Goal: Transaction & Acquisition: Purchase product/service

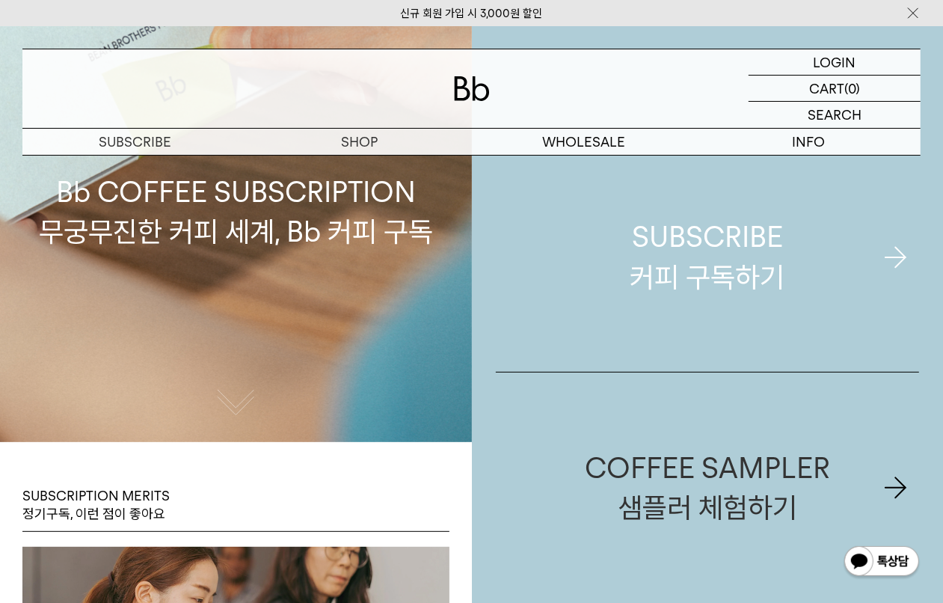
scroll to position [280, 0]
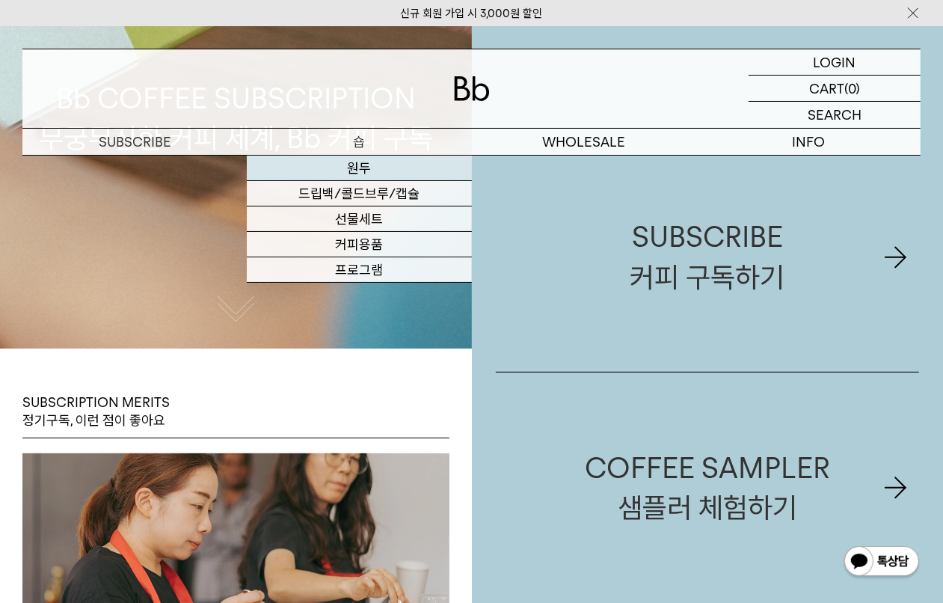
click at [372, 170] on link "원두" at bounding box center [359, 168] width 224 height 25
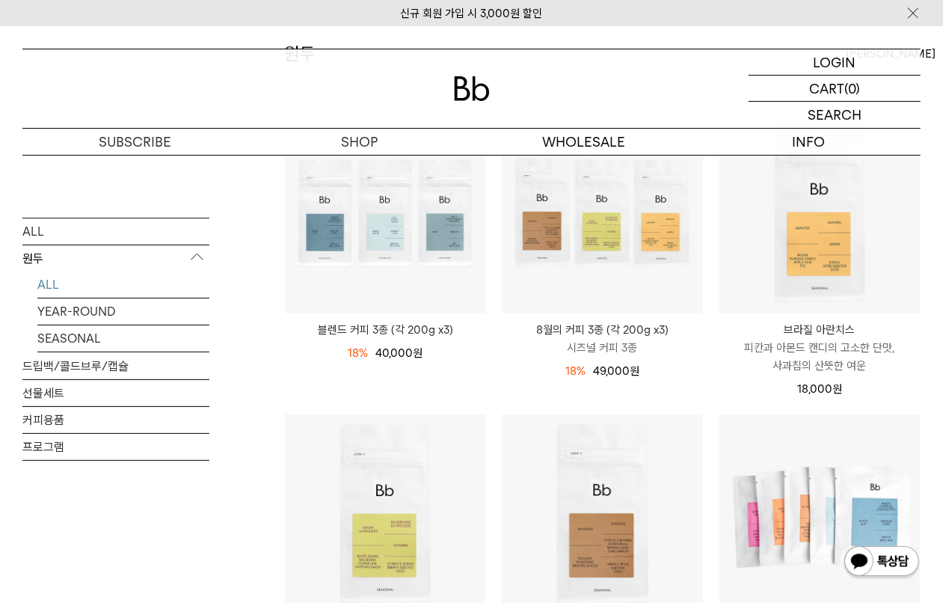
scroll to position [654, 0]
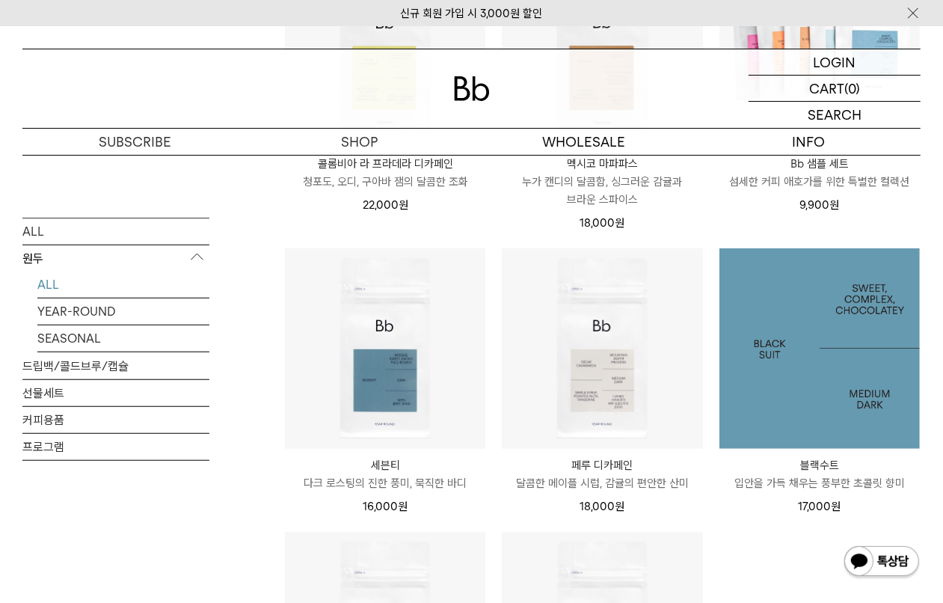
click at [806, 378] on img at bounding box center [819, 348] width 200 height 200
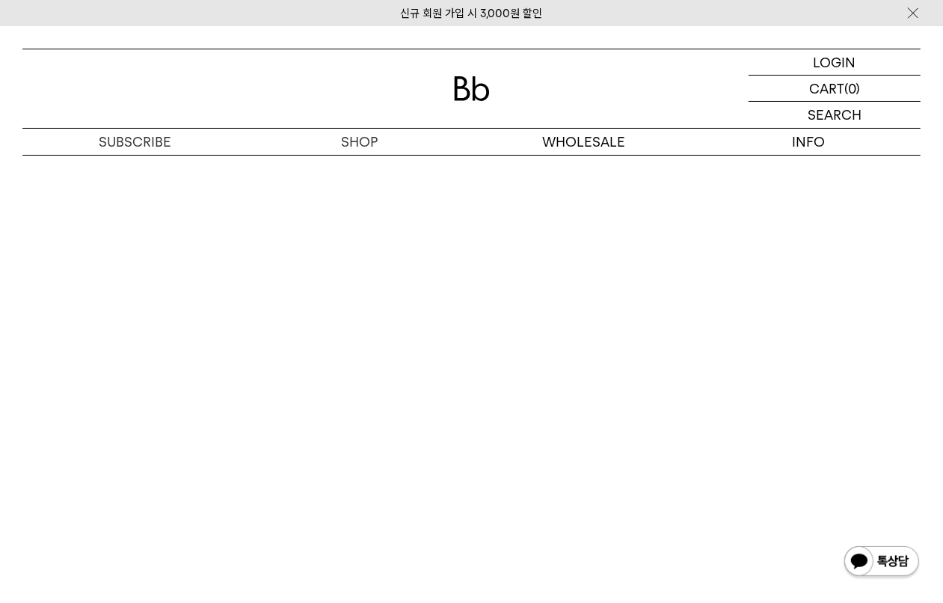
scroll to position [3164, 0]
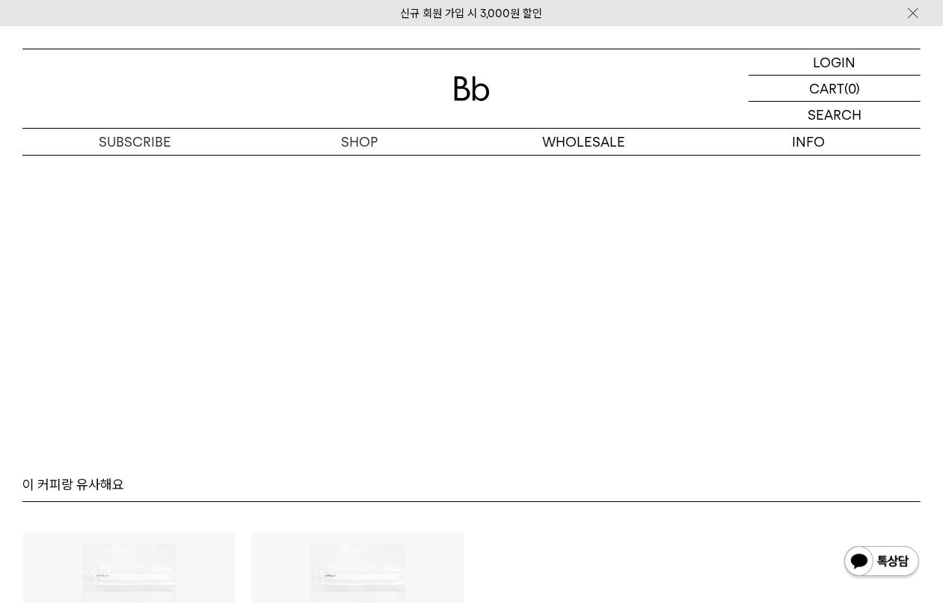
scroll to position [3218, 0]
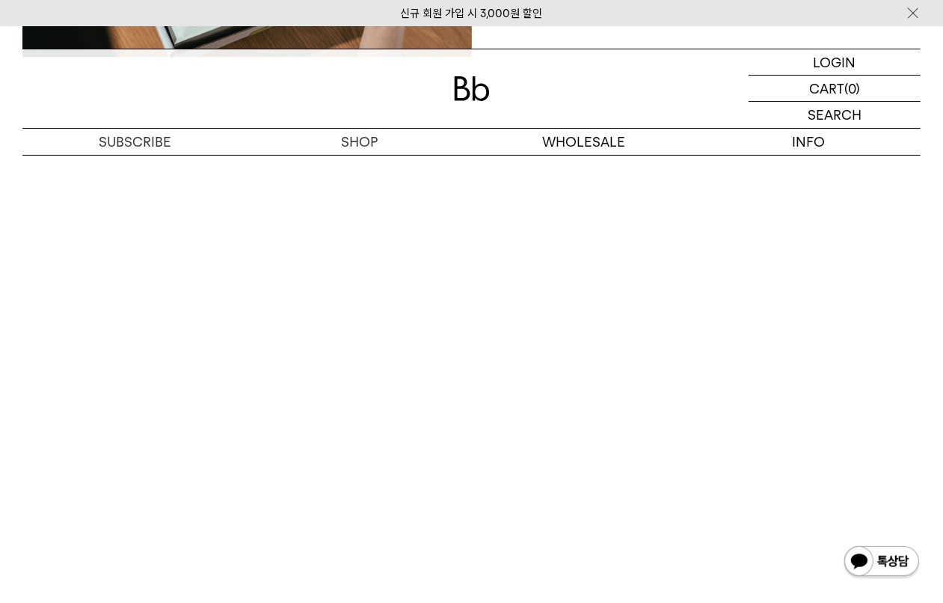
scroll to position [3124, 0]
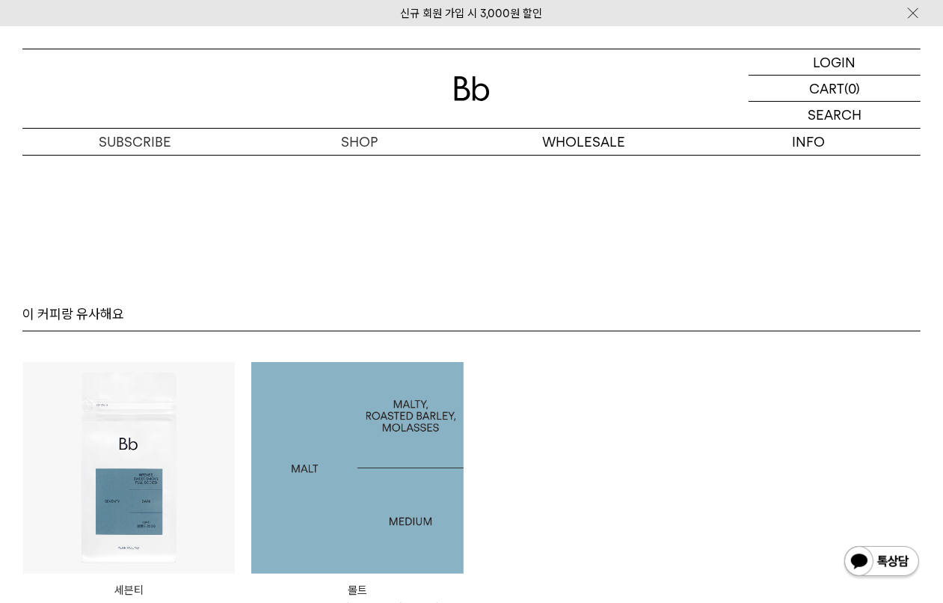
scroll to position [3591, 0]
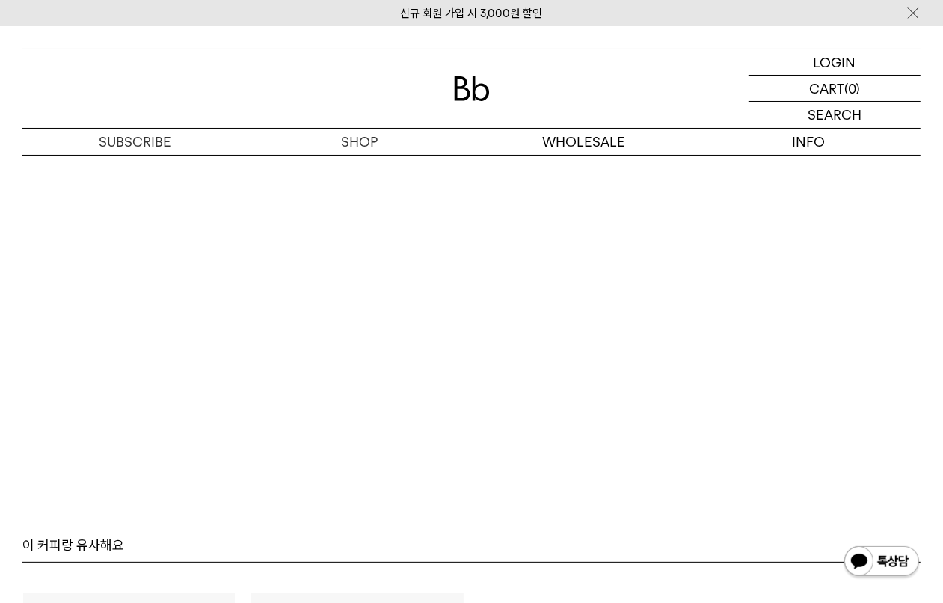
scroll to position [3591, 0]
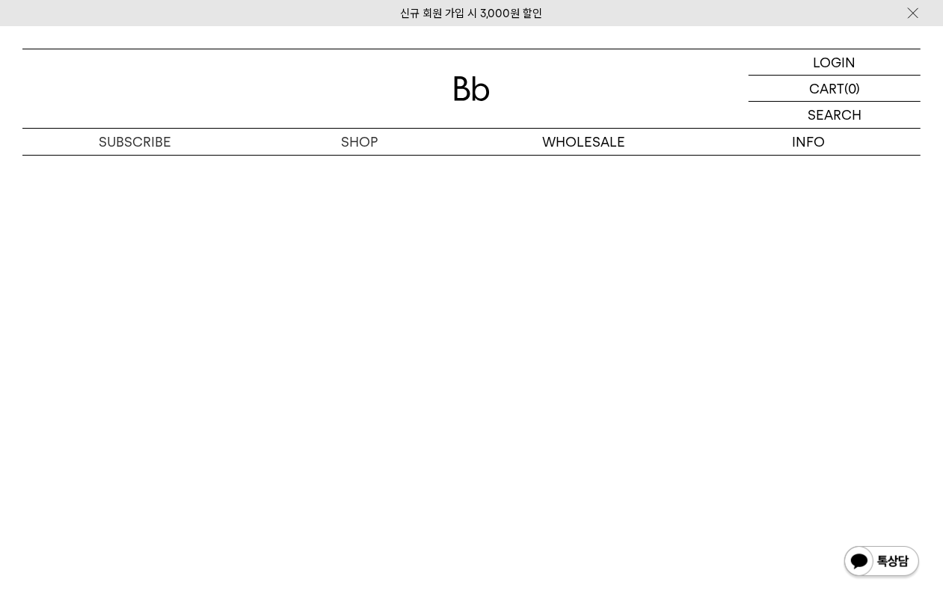
scroll to position [3965, 0]
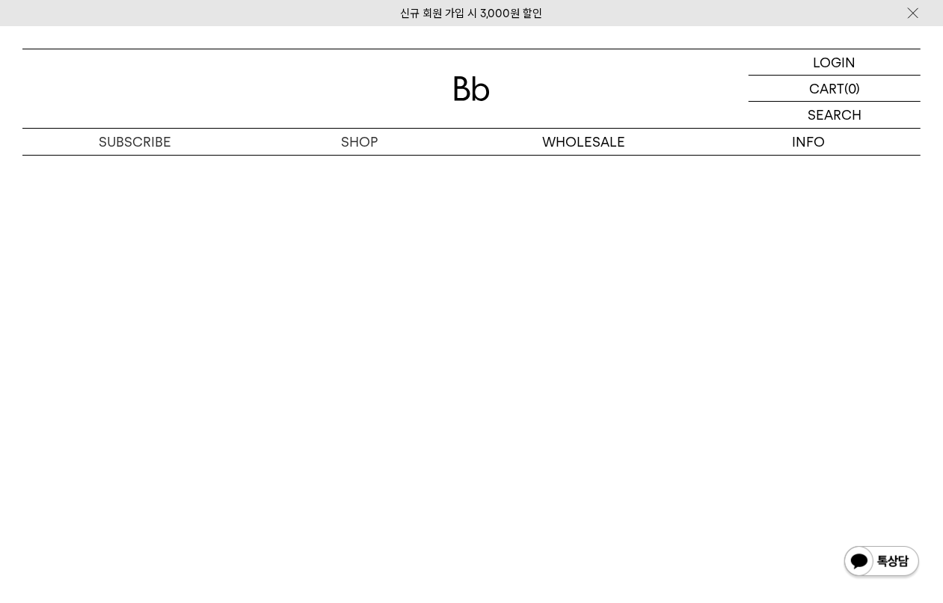
scroll to position [3778, 0]
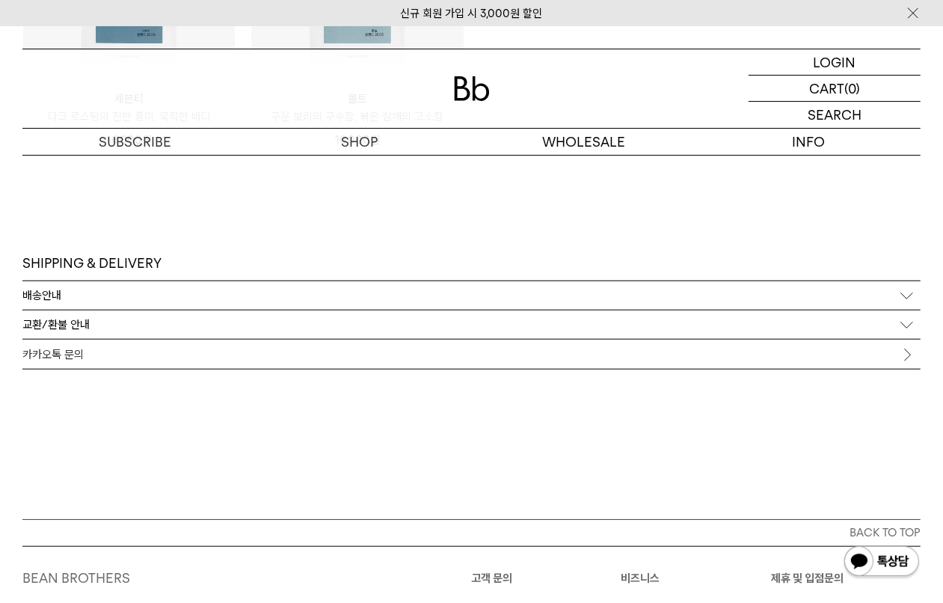
scroll to position [3965, 0]
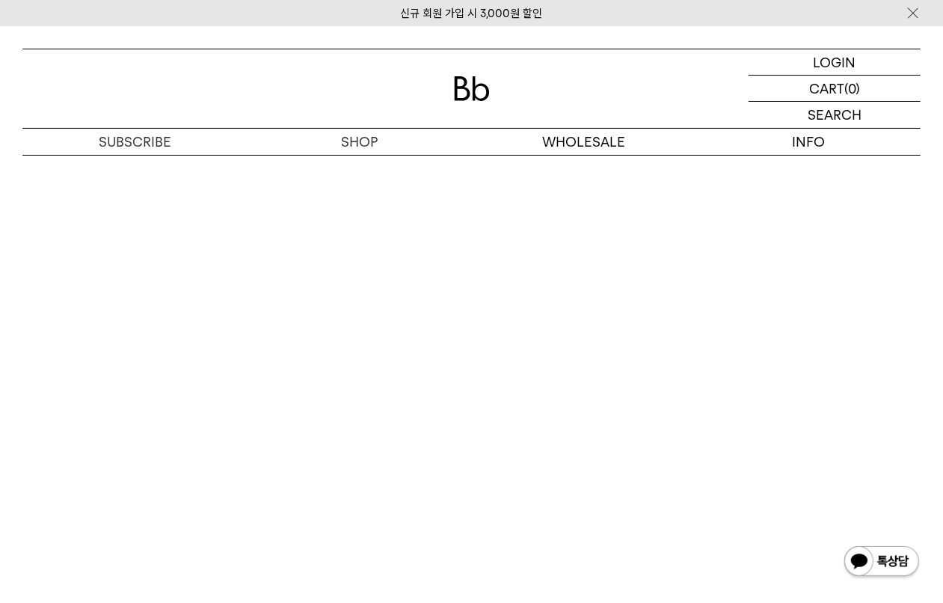
scroll to position [3872, 0]
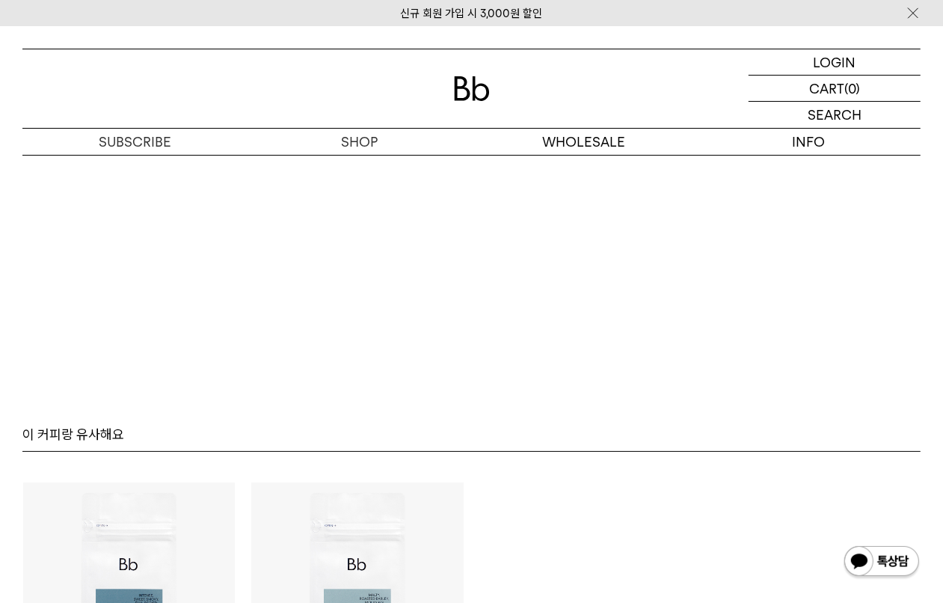
scroll to position [3872, 0]
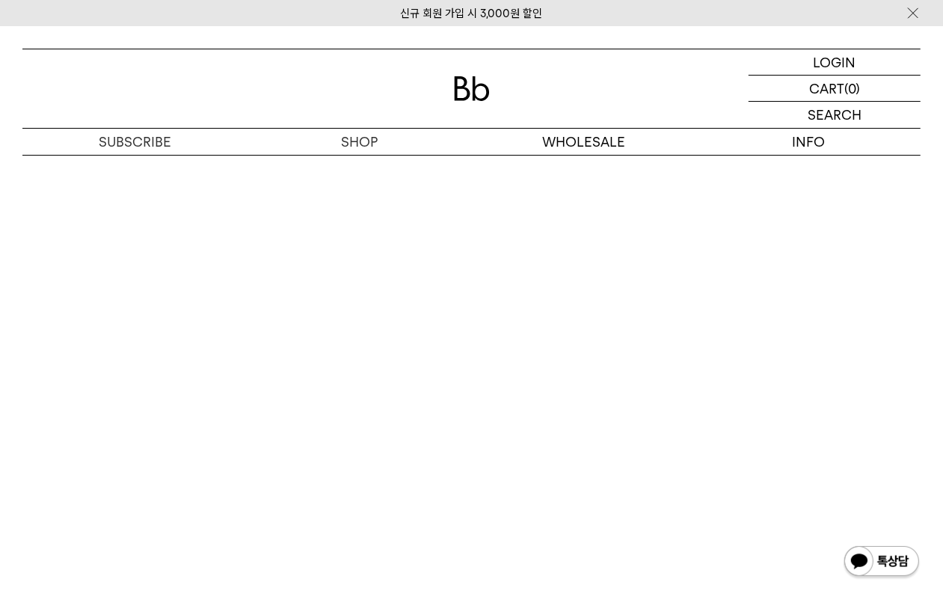
scroll to position [3685, 0]
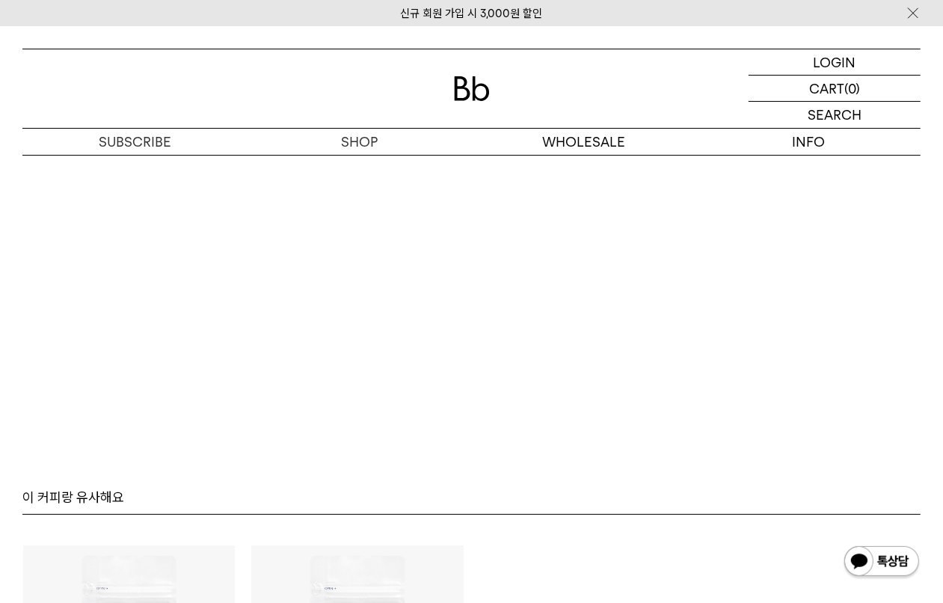
scroll to position [3685, 0]
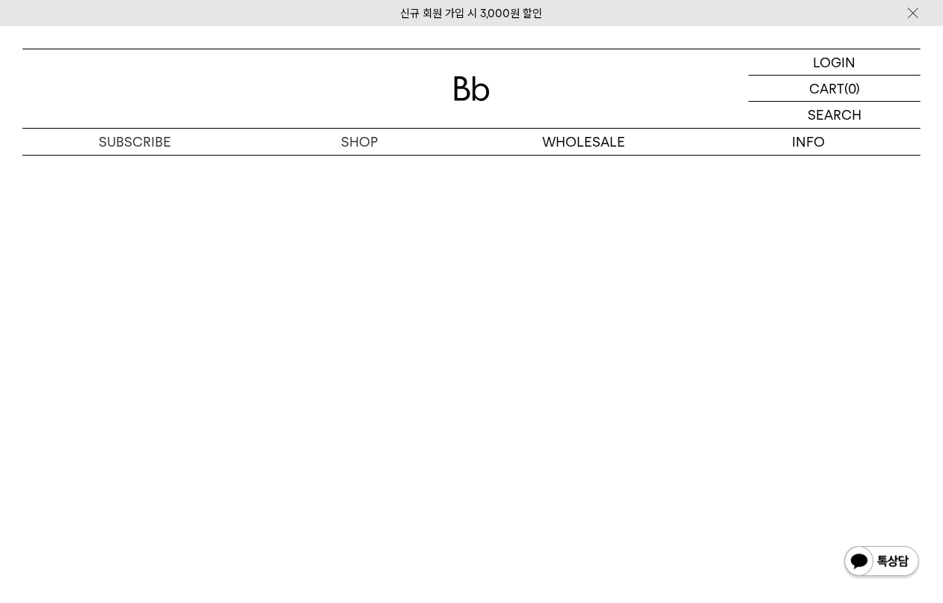
scroll to position [3498, 0]
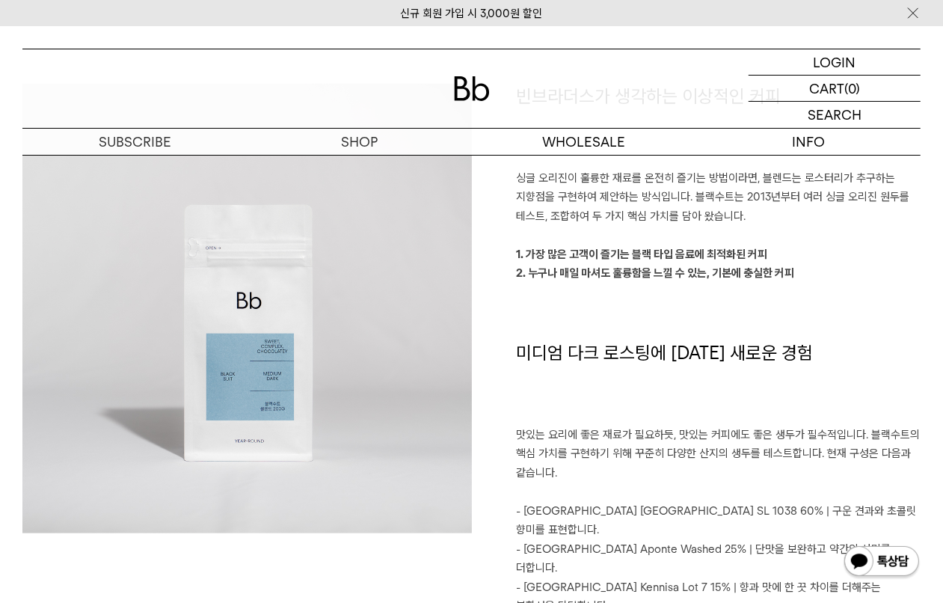
scroll to position [974, 0]
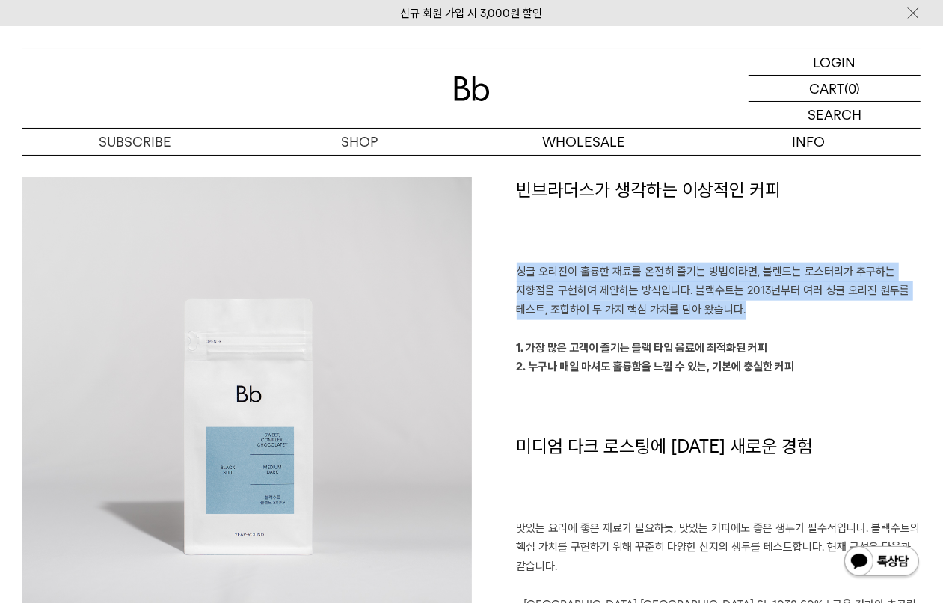
drag, startPoint x: 517, startPoint y: 269, endPoint x: 770, endPoint y: 314, distance: 257.5
click at [764, 313] on p "싱글 오리진이 훌륭한 재료를 온전히 즐기는 방법이라면, 블렌드는 로스터리가 추구하는 지향점을 구현하여 제안하는 방식입니다. 블랙수트는 2013…" at bounding box center [719, 292] width 405 height 58
click at [782, 314] on p "싱글 오리진이 훌륭한 재료를 온전히 즐기는 방법이라면, 블렌드는 로스터리가 추구하는 지향점을 구현하여 제안하는 방식입니다. 블랙수트는 2013…" at bounding box center [719, 292] width 405 height 58
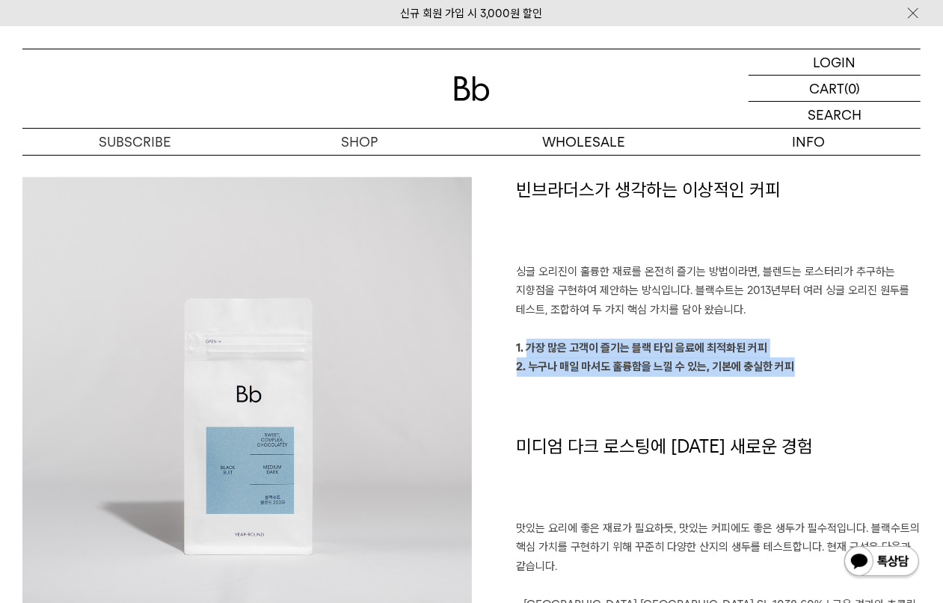
drag, startPoint x: 610, startPoint y: 348, endPoint x: 798, endPoint y: 372, distance: 190.1
click at [798, 372] on div "빈브라더스가 생각하는 이상적인 커피 싱글 오리진이 훌륭한 재료를 온전히 즐기는 방법이라면, 블렌드는 로스터리가 추구하는 지향점을 구현하여 제안…" at bounding box center [696, 481] width 449 height 609
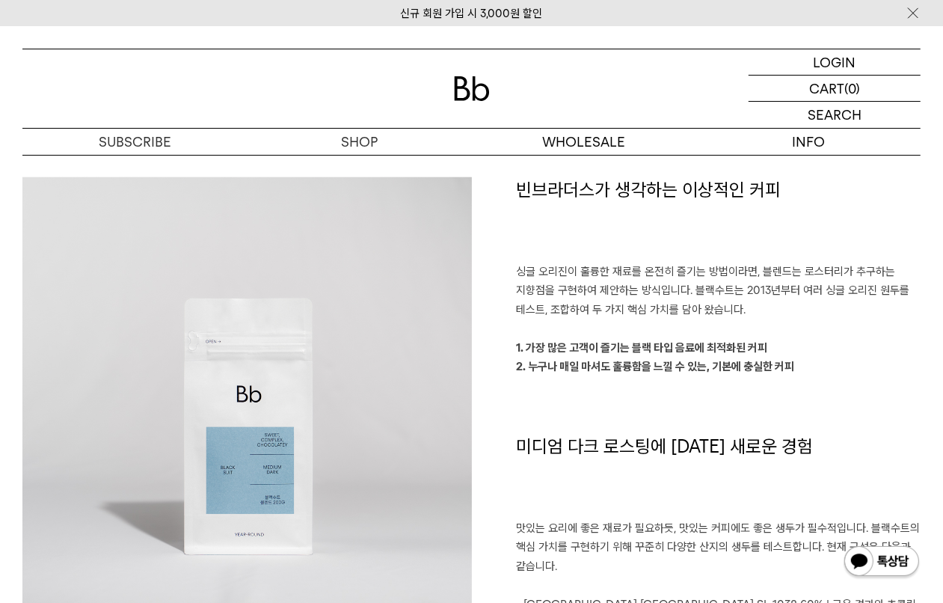
click at [518, 458] on h1 "미디엄 다크 로스팅에 대한 새로운 경험" at bounding box center [719, 476] width 405 height 85
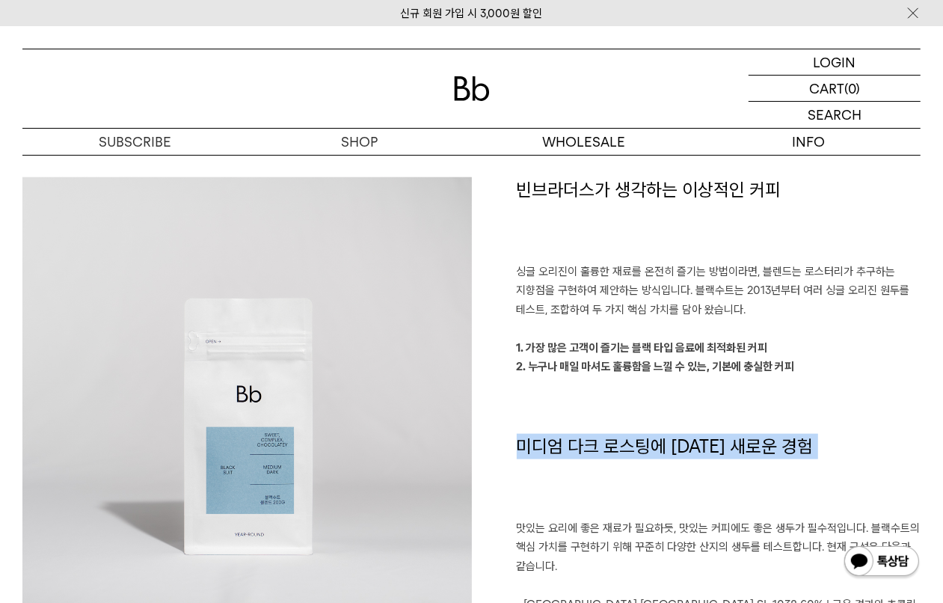
drag, startPoint x: 516, startPoint y: 453, endPoint x: 803, endPoint y: 451, distance: 286.5
click at [803, 451] on h1 "미디엄 다크 로스팅에 대한 새로운 경험" at bounding box center [719, 476] width 405 height 85
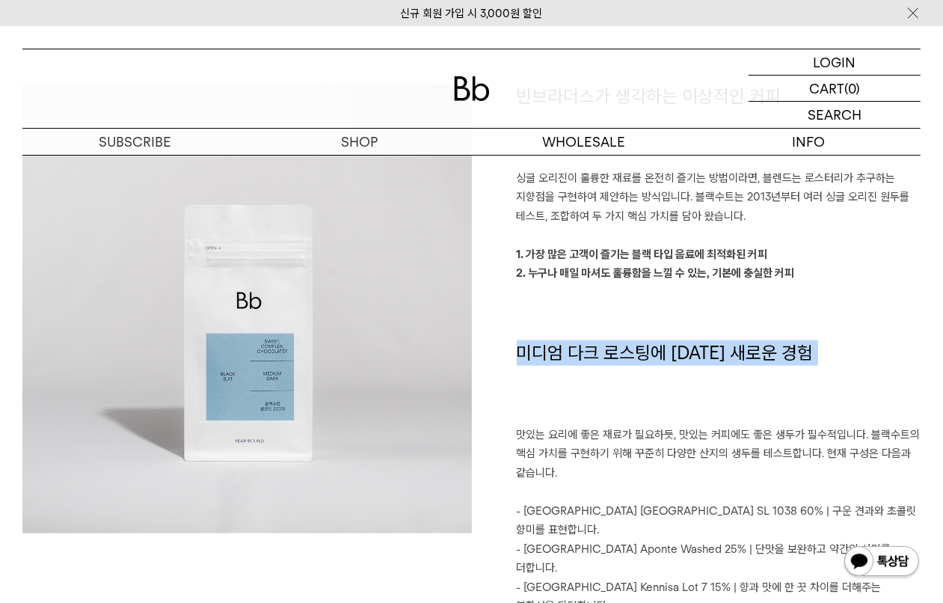
scroll to position [1161, 0]
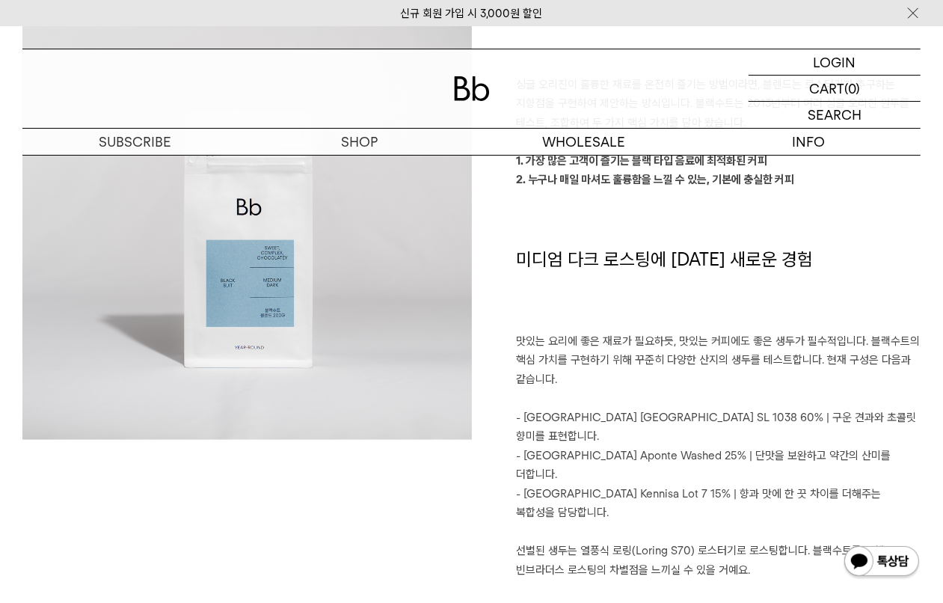
click at [554, 376] on p "맛있는 요리에 좋은 재료가 필요하듯, 맛있는 커피에도 좋은 생두가 필수적입니다. 블랙수트의 핵심 가치를 구현하기 위해 꾸준히 다양한 산지의 생…" at bounding box center [719, 361] width 405 height 58
drag, startPoint x: 509, startPoint y: 260, endPoint x: 595, endPoint y: 260, distance: 85.3
click at [595, 260] on div "빈브라더스가 생각하는 이상적인 커피 싱글 오리진이 훌륭한 재료를 온전히 즐기는 방법이라면, 블렌드는 로스터리가 추구하는 지향점을 구현하여 제안…" at bounding box center [696, 294] width 449 height 609
click at [513, 479] on div "빈브라더스가 생각하는 이상적인 커피 싱글 오리진이 훌륭한 재료를 온전히 즐기는 방법이라면, 블렌드는 로스터리가 추구하는 지향점을 구현하여 제안…" at bounding box center [696, 294] width 449 height 609
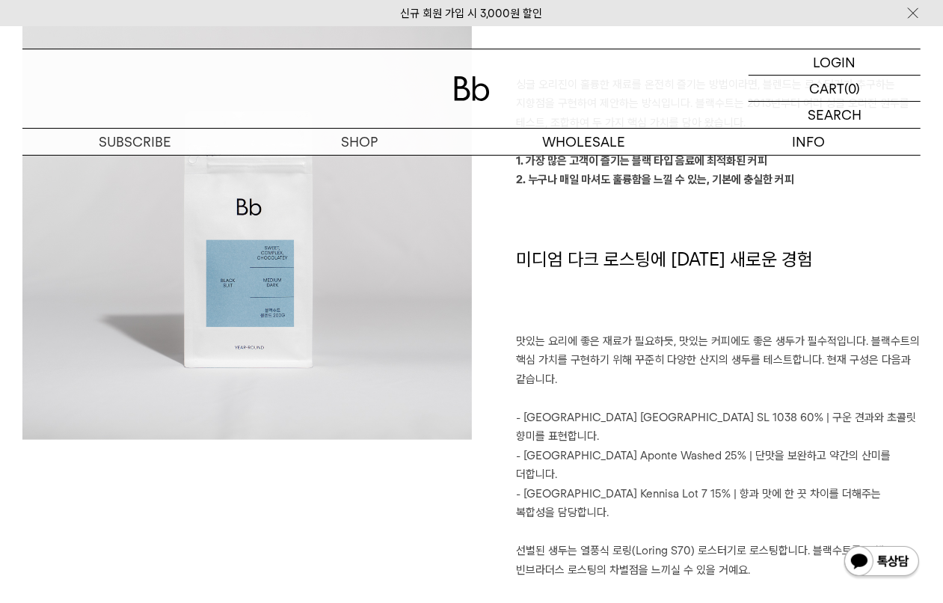
click at [518, 523] on p at bounding box center [719, 532] width 405 height 19
click at [532, 523] on p at bounding box center [719, 532] width 405 height 19
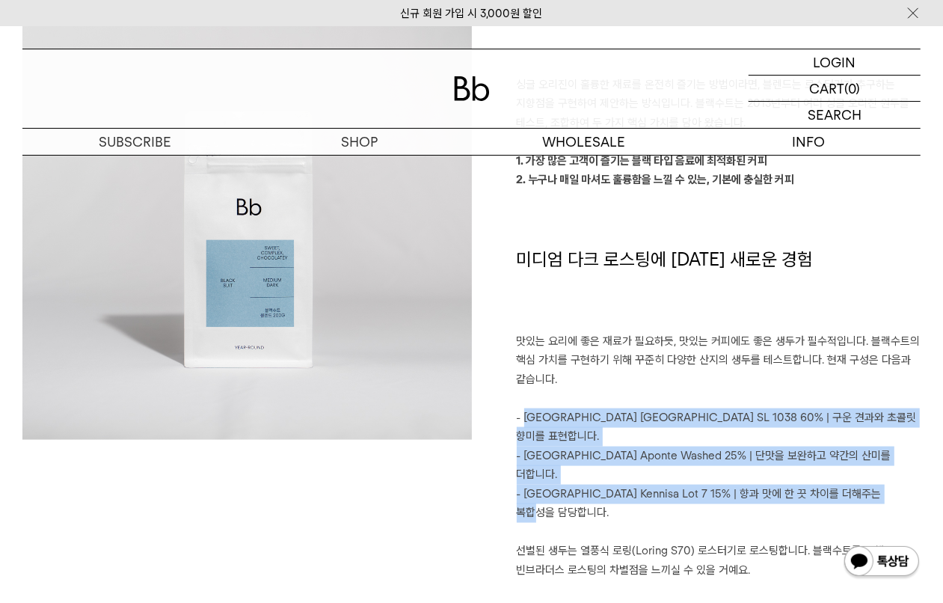
drag, startPoint x: 525, startPoint y: 414, endPoint x: 902, endPoint y: 450, distance: 378.7
click at [902, 450] on div "빈브라더스가 생각하는 이상적인 커피 싱글 오리진이 훌륭한 재료를 온전히 즐기는 방법이라면, 블렌드는 로스터리가 추구하는 지향점을 구현하여 제안…" at bounding box center [696, 294] width 449 height 609
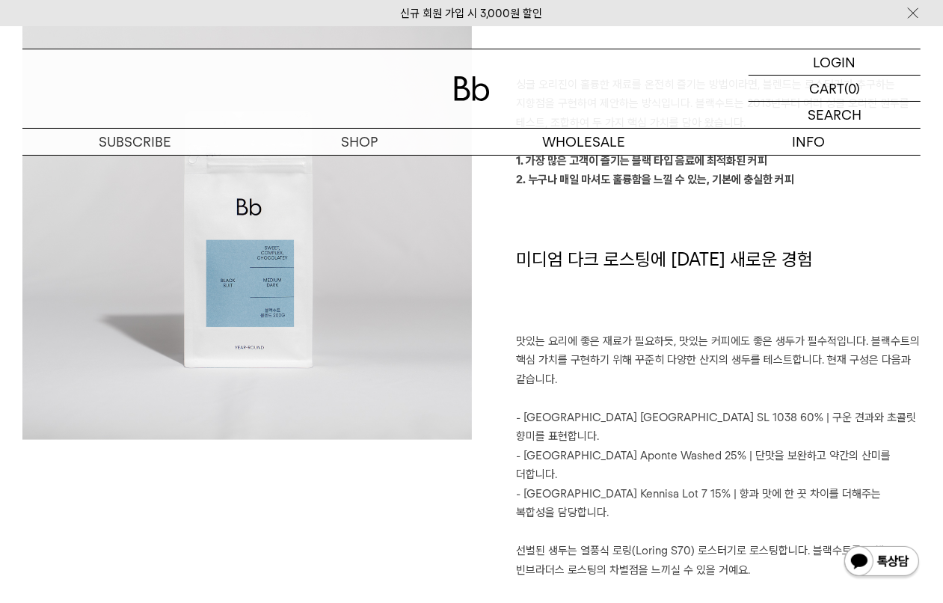
click at [744, 523] on p at bounding box center [719, 532] width 405 height 19
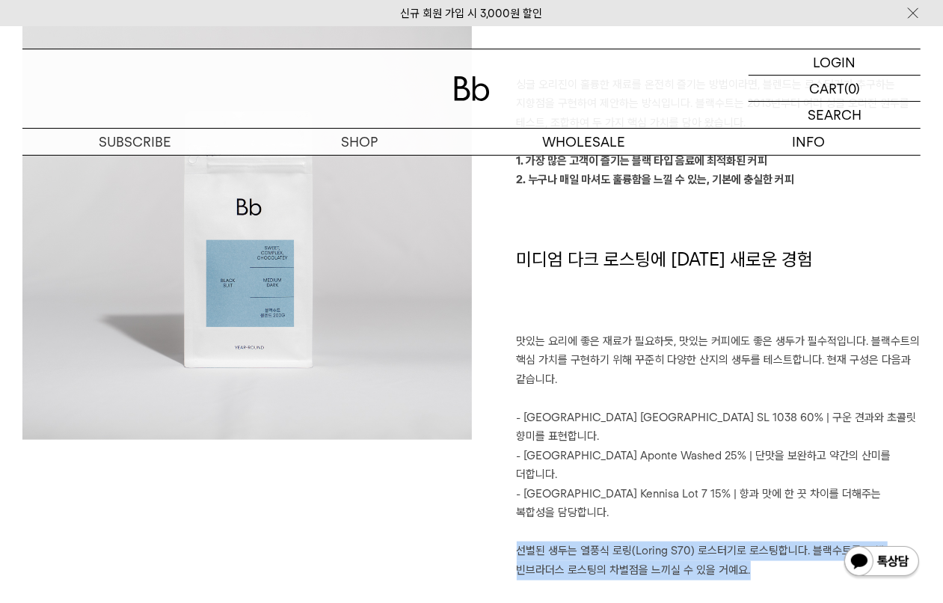
drag, startPoint x: 531, startPoint y: 495, endPoint x: 761, endPoint y: 511, distance: 230.1
click at [761, 511] on div "빈브라더스가 생각하는 이상적인 커피 싱글 오리진이 훌륭한 재료를 온전히 즐기는 방법이라면, 블렌드는 로스터리가 추구하는 지향점을 구현하여 제안…" at bounding box center [696, 294] width 449 height 609
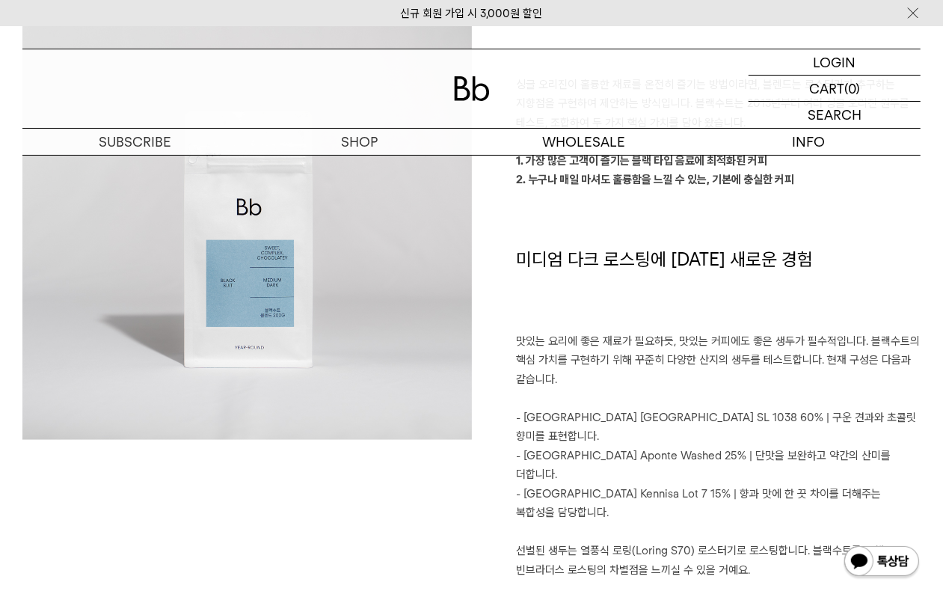
drag, startPoint x: 735, startPoint y: 522, endPoint x: 719, endPoint y: 515, distance: 17.4
click at [730, 580] on p at bounding box center [719, 589] width 405 height 19
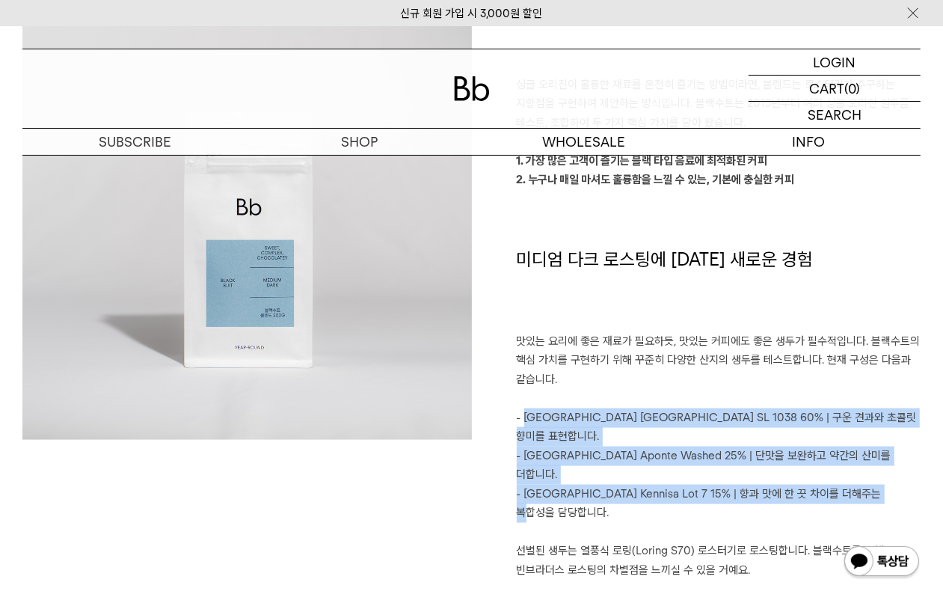
drag, startPoint x: 525, startPoint y: 414, endPoint x: 892, endPoint y: 455, distance: 368.8
click at [892, 455] on div "빈브라더스가 생각하는 이상적인 커피 싱글 오리진이 훌륭한 재료를 온전히 즐기는 방법이라면, 블렌드는 로스터리가 추구하는 지향점을 구현하여 제안…" at bounding box center [696, 294] width 449 height 609
click at [603, 447] on p "- Colombia Aponte Washed 25% | 단맛을 보완하고 약간의 산미를 더합니다." at bounding box center [719, 466] width 405 height 38
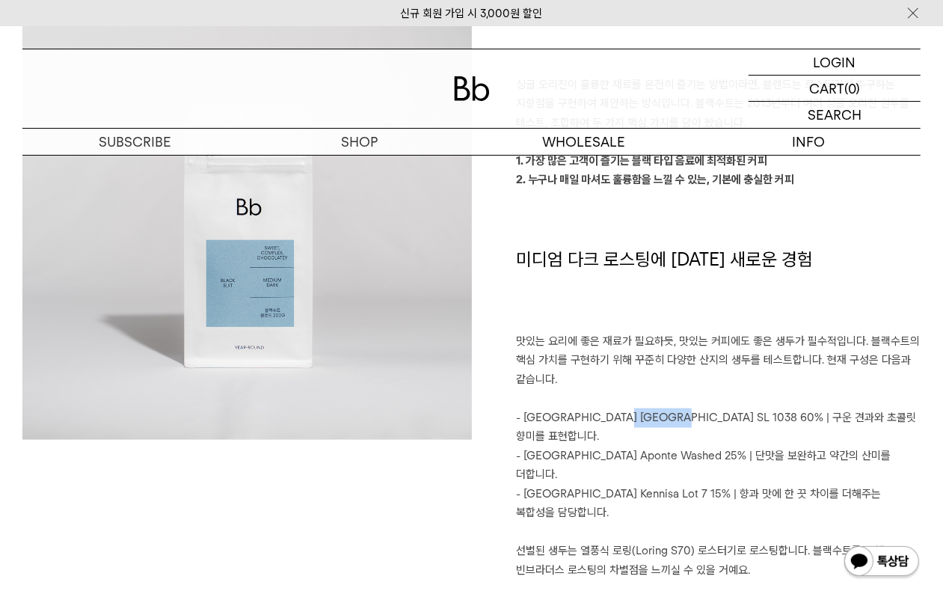
drag, startPoint x: 606, startPoint y: 415, endPoint x: 651, endPoint y: 415, distance: 44.9
click at [651, 415] on p "- Brazil Sao Paulo SL 1038 60% | 구운 견과와 초콜릿 향미를 표현합니다." at bounding box center [719, 427] width 405 height 38
drag, startPoint x: 623, startPoint y: 450, endPoint x: 613, endPoint y: 451, distance: 9.8
click at [621, 485] on p "- Ethiopia Kennisa Lot 7 15% | 향과 맛에 한 끗 차이를 더해주는 복합성을 담당합니다." at bounding box center [719, 504] width 405 height 38
drag, startPoint x: 521, startPoint y: 415, endPoint x: 551, endPoint y: 413, distance: 30.7
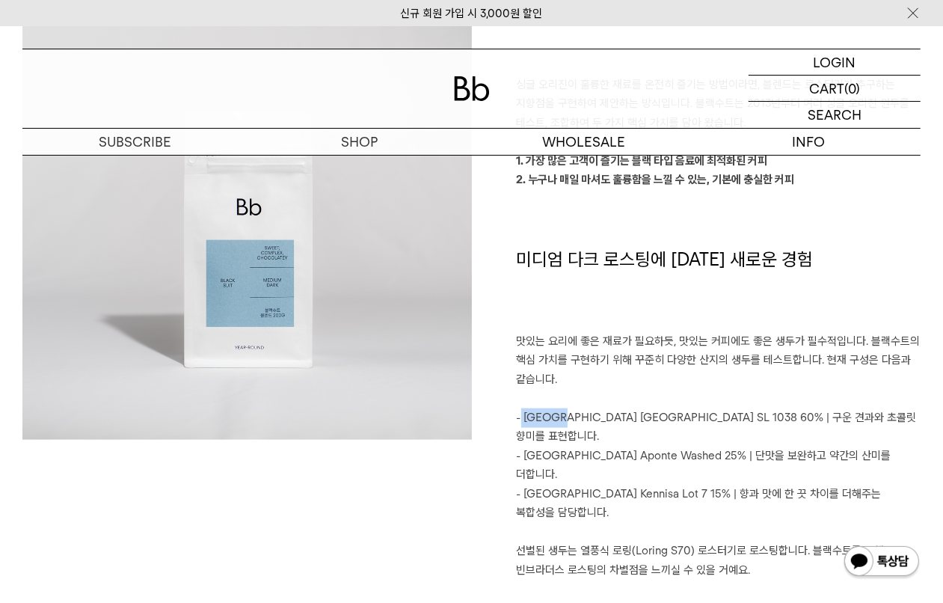
click at [551, 413] on p "- Brazil Sao Paulo SL 1038 60% | 구운 견과와 초콜릿 향미를 표현합니다." at bounding box center [719, 427] width 405 height 38
drag, startPoint x: 553, startPoint y: 414, endPoint x: 604, endPoint y: 416, distance: 50.9
click at [604, 416] on p "- Brazil Sao Paulo SL 1038 60% | 구운 견과와 초콜릿 향미를 표현합니다." at bounding box center [719, 427] width 405 height 38
drag, startPoint x: 625, startPoint y: 417, endPoint x: 610, endPoint y: 419, distance: 15.1
click at [616, 419] on p "- Brazil Sao Paulo SL 1038 60% | 구운 견과와 초콜릿 향미를 표현합니다." at bounding box center [719, 427] width 405 height 38
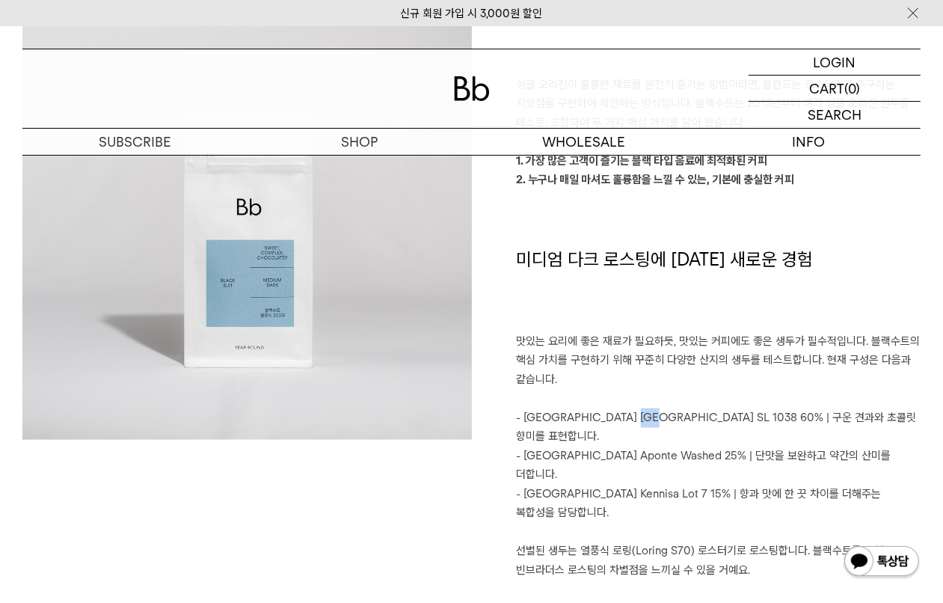
click at [607, 417] on p "- Brazil Sao Paulo SL 1038 60% | 구운 견과와 초콜릿 향미를 표현합니다." at bounding box center [719, 427] width 405 height 38
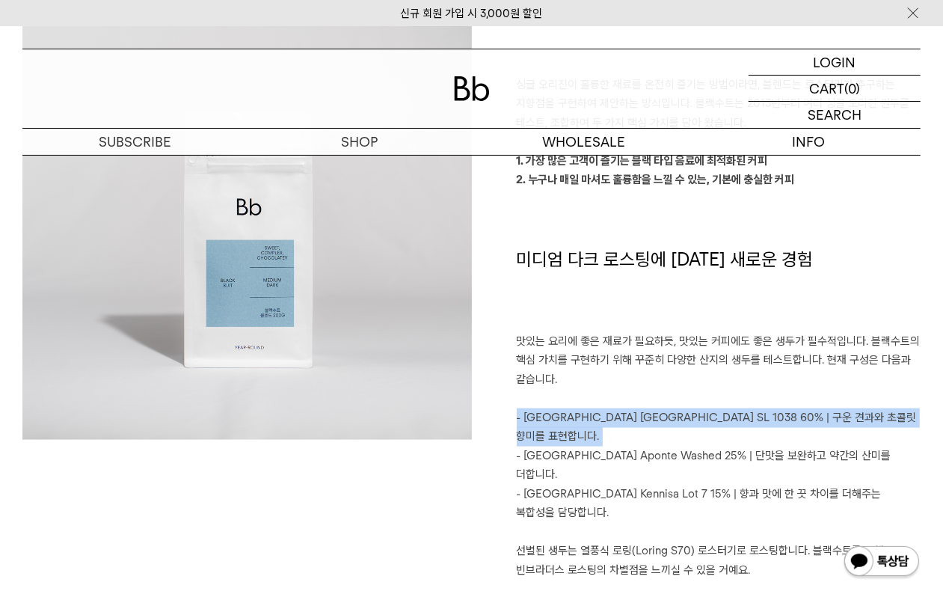
drag, startPoint x: 604, startPoint y: 417, endPoint x: 632, endPoint y: 417, distance: 28.4
click at [632, 417] on p "- Brazil Sao Paulo SL 1038 60% | 구운 견과와 초콜릿 향미를 표현합니다." at bounding box center [719, 427] width 405 height 38
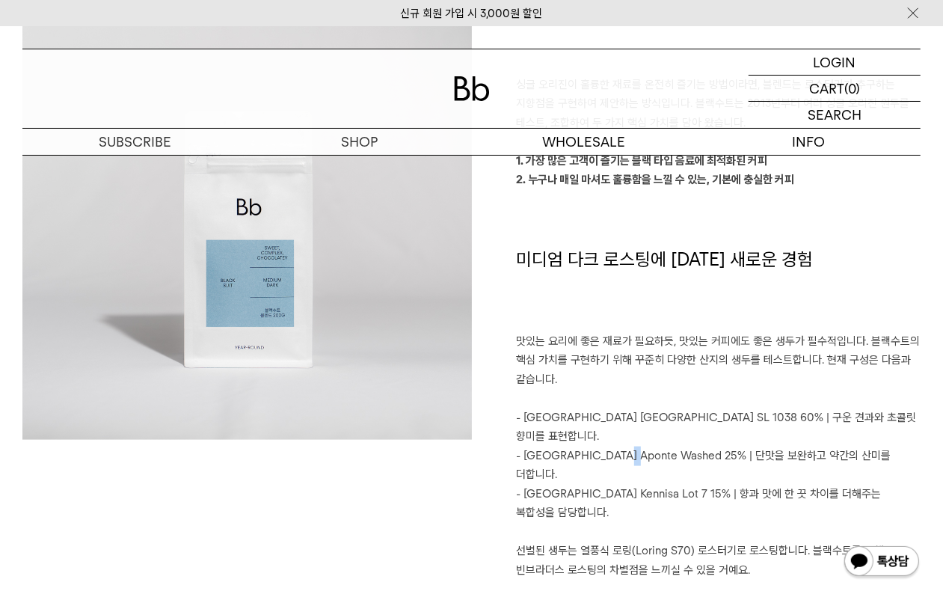
drag, startPoint x: 619, startPoint y: 436, endPoint x: 633, endPoint y: 438, distance: 14.4
click at [633, 447] on p "- Colombia Aponte Washed 25% | 단맛을 보완하고 약간의 산미를 더합니다." at bounding box center [719, 466] width 405 height 38
click at [626, 447] on p "- Colombia Aponte Washed 25% | 단맛을 보완하고 약간의 산미를 더합니다." at bounding box center [719, 466] width 405 height 38
click at [607, 523] on p at bounding box center [719, 532] width 405 height 19
drag, startPoint x: 607, startPoint y: 411, endPoint x: 643, endPoint y: 411, distance: 36.6
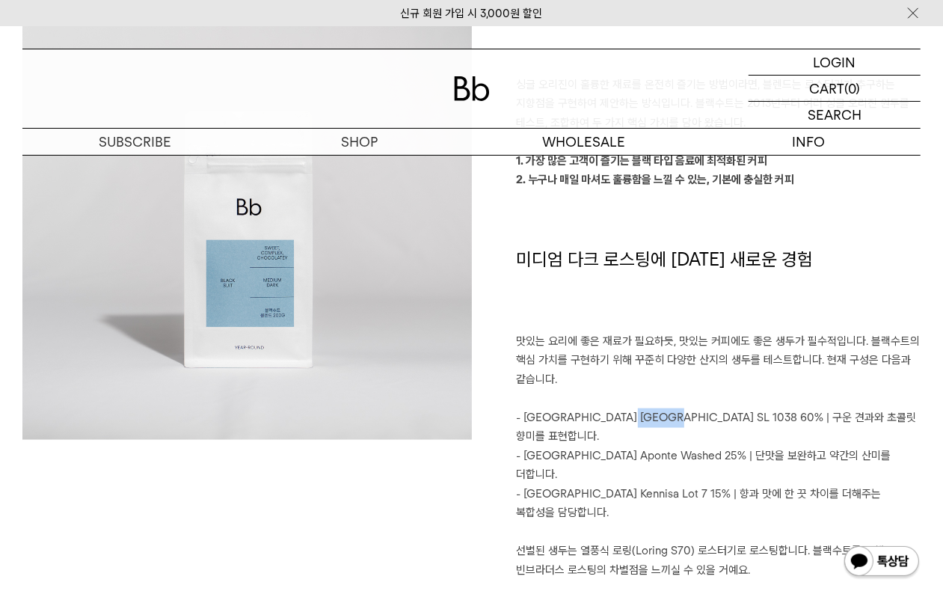
click at [643, 411] on p "- Brazil Sao Paulo SL 1038 60% | 구운 견과와 초콜릿 향미를 표현합니다." at bounding box center [719, 427] width 405 height 38
drag, startPoint x: 616, startPoint y: 438, endPoint x: 654, endPoint y: 434, distance: 39.1
click at [654, 447] on p "- Colombia Aponte Washed 25% | 단맛을 보완하고 약간의 산미를 더합니다." at bounding box center [719, 466] width 405 height 38
click at [637, 485] on p "- Ethiopia Kennisa Lot 7 15% | 향과 맛에 한 끗 차이를 더해주는 복합성을 담당합니다." at bounding box center [719, 504] width 405 height 38
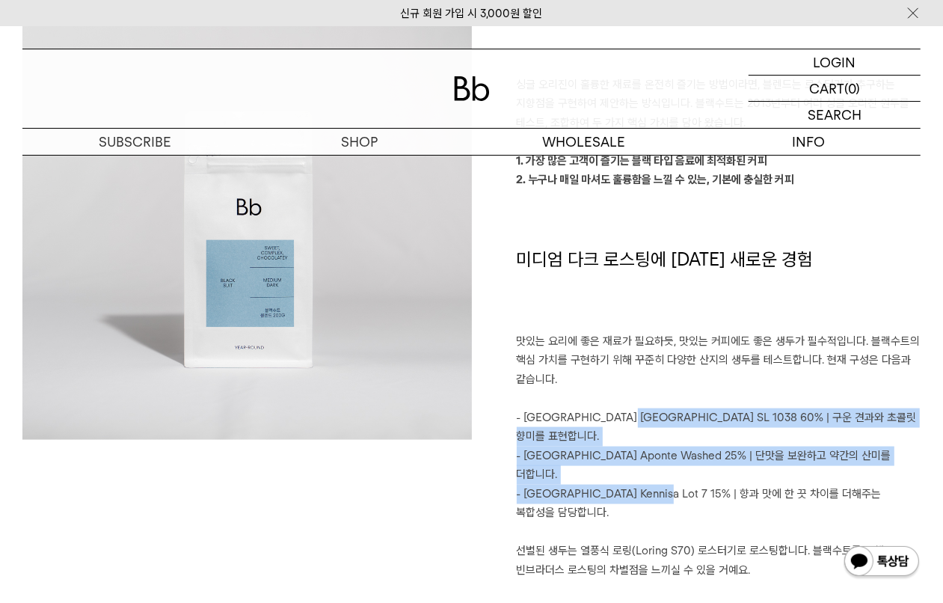
drag, startPoint x: 608, startPoint y: 416, endPoint x: 644, endPoint y: 462, distance: 58.6
click at [644, 462] on div "빈브라더스가 생각하는 이상적인 커피 싱글 오리진이 훌륭한 재료를 온전히 즐기는 방법이라면, 블렌드는 로스터리가 추구하는 지향점을 구현하여 제안…" at bounding box center [696, 294] width 449 height 609
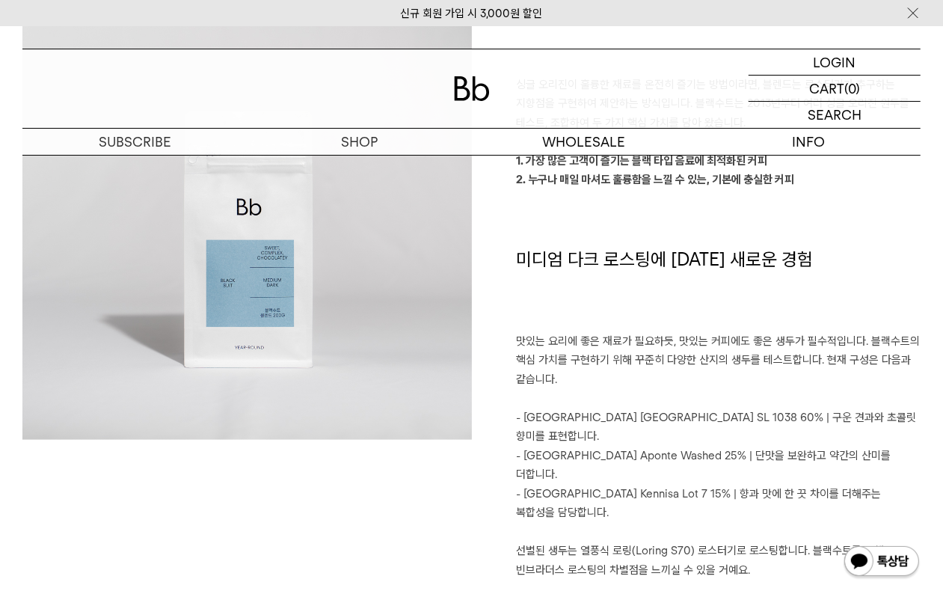
click at [647, 523] on p at bounding box center [719, 532] width 405 height 19
drag, startPoint x: 612, startPoint y: 440, endPoint x: 573, endPoint y: 432, distance: 39.8
click at [574, 447] on p "- Colombia Aponte Washed 25% | 단맛을 보완하고 약간의 산미를 더합니다." at bounding box center [719, 466] width 405 height 38
click at [589, 523] on p at bounding box center [719, 532] width 405 height 19
drag, startPoint x: 606, startPoint y: 452, endPoint x: 574, endPoint y: 447, distance: 31.8
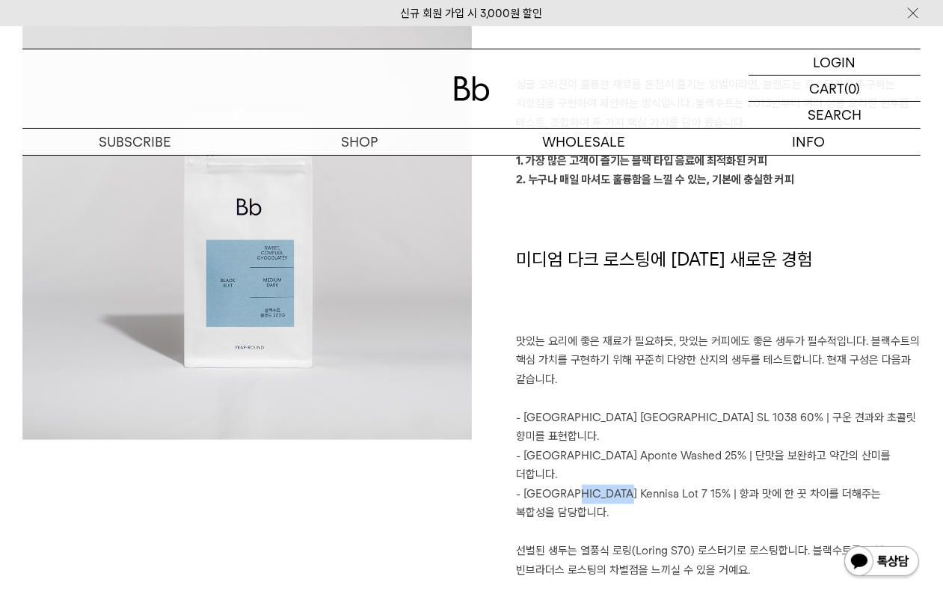
click at [567, 485] on p "- Ethiopia Kennisa Lot 7 15% | 향과 맛에 한 끗 차이를 더해주는 복합성을 담당합니다." at bounding box center [719, 504] width 405 height 38
drag, startPoint x: 607, startPoint y: 419, endPoint x: 653, endPoint y: 416, distance: 45.7
click at [653, 416] on p "- Brazil Sao Paulo SL 1038 60% | 구운 견과와 초콜릿 향미를 표현합니다." at bounding box center [719, 427] width 405 height 38
click at [641, 423] on p "- Brazil Sao Paulo SL 1038 60% | 구운 견과와 초콜릿 향미를 표현합니다." at bounding box center [719, 427] width 405 height 38
drag, startPoint x: 607, startPoint y: 452, endPoint x: 658, endPoint y: 452, distance: 51.6
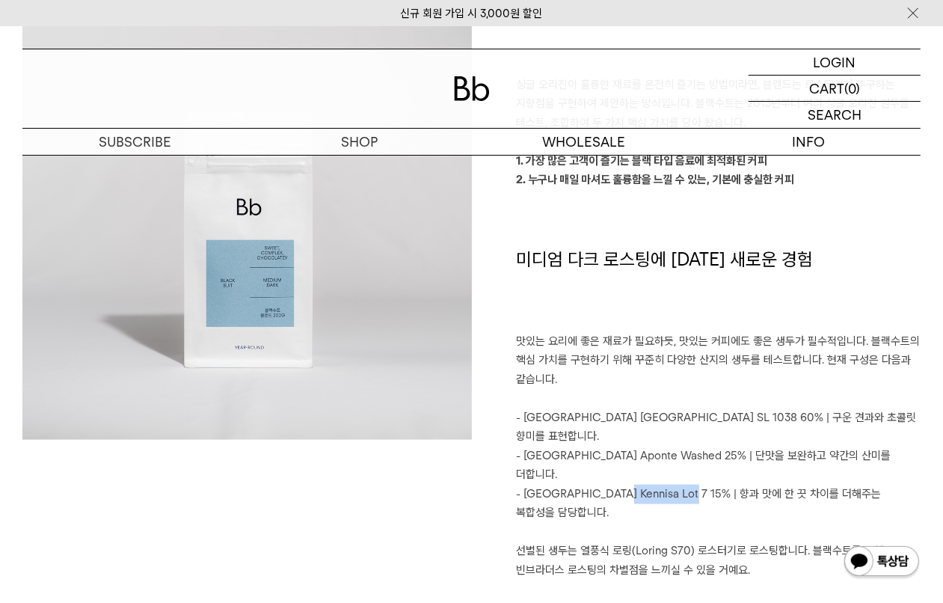
click at [662, 485] on p "- Ethiopia Kennisa Lot 7 15% | 향과 맛에 한 끗 차이를 더해주는 복합성을 담당합니다." at bounding box center [719, 504] width 405 height 38
click at [626, 523] on p at bounding box center [719, 532] width 405 height 19
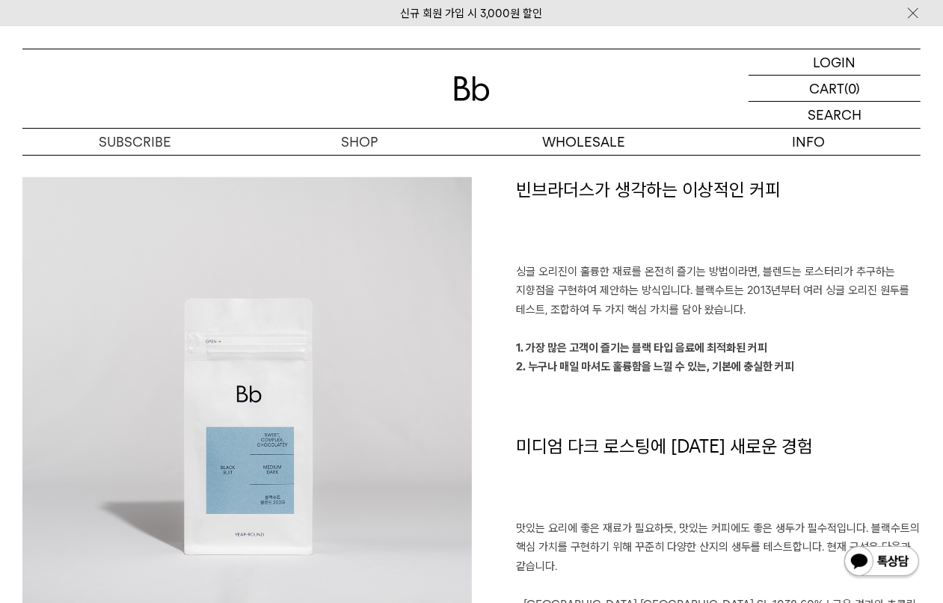
scroll to position [1254, 0]
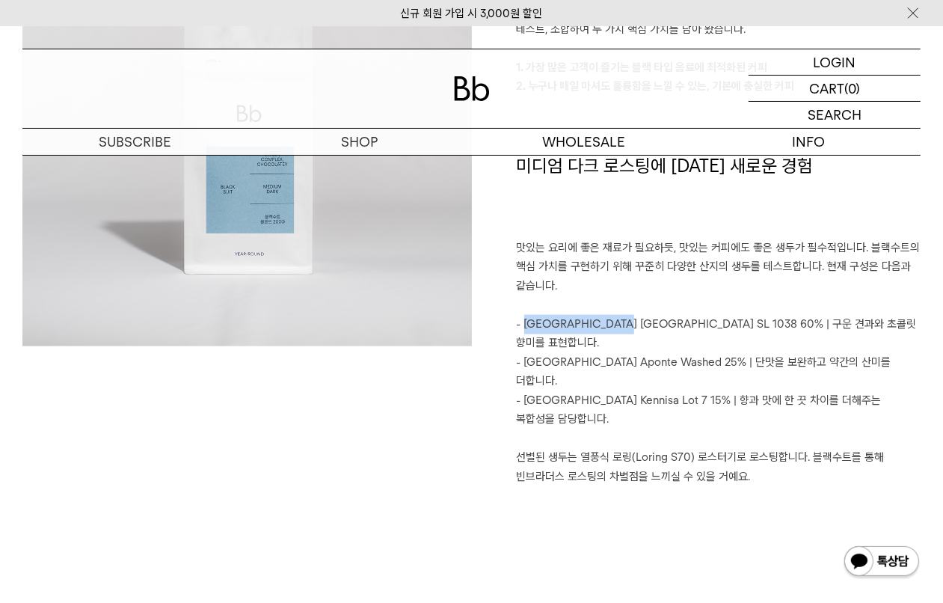
drag, startPoint x: 539, startPoint y: 329, endPoint x: 601, endPoint y: 327, distance: 61.4
click at [601, 327] on p "- Brazil Sao Paulo SL 1038 60% | 구운 견과와 초콜릿 향미를 표현합니다." at bounding box center [719, 334] width 405 height 38
click at [588, 353] on p "- Colombia Aponte Washed 25% | 단맛을 보완하고 약간의 산미를 더합니다." at bounding box center [719, 372] width 405 height 38
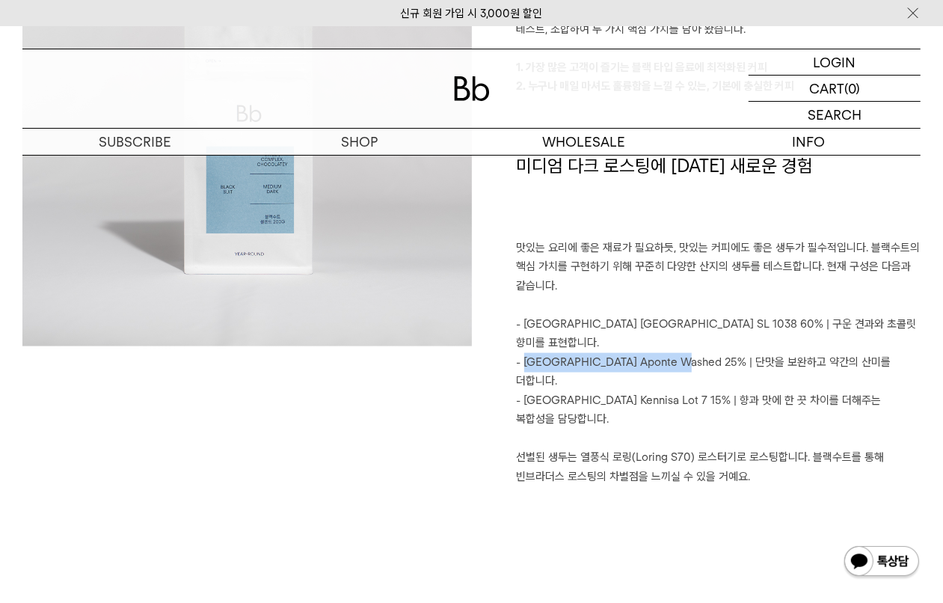
drag, startPoint x: 525, startPoint y: 342, endPoint x: 659, endPoint y: 345, distance: 133.9
click at [675, 353] on p "- Colombia Aponte Washed 25% | 단맛을 보완하고 약간의 산미를 더합니다." at bounding box center [719, 372] width 405 height 38
click at [607, 391] on p "- Ethiopia Kennisa Lot 7 15% | 향과 맛에 한 끗 차이를 더해주는 복합성을 담당합니다." at bounding box center [719, 410] width 405 height 38
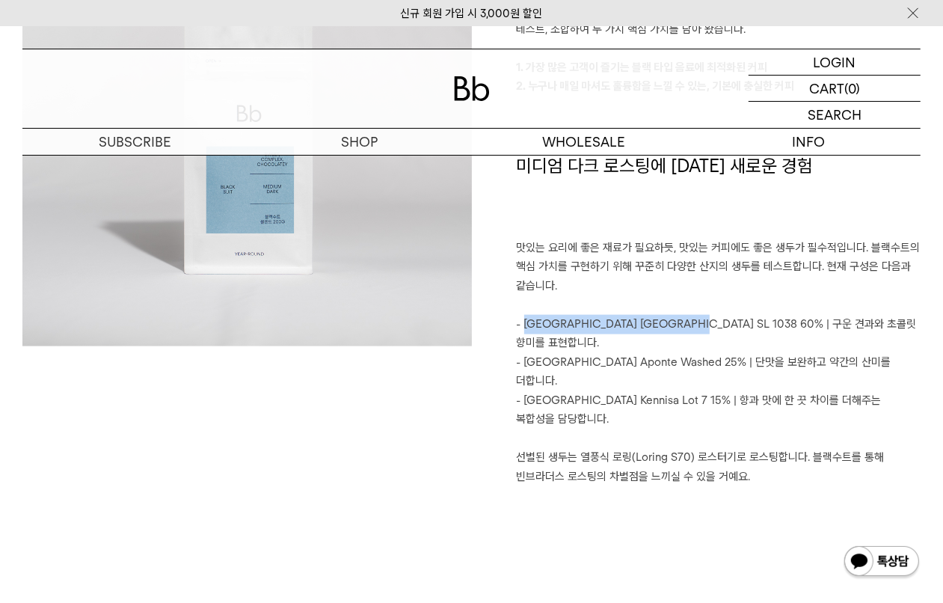
drag, startPoint x: 524, startPoint y: 316, endPoint x: 666, endPoint y: 324, distance: 141.6
click at [668, 324] on p "- Brazil Sao Paulo SL 1038 60% | 구운 견과와 초콜릿 향미를 표현합니다." at bounding box center [719, 334] width 405 height 38
drag, startPoint x: 662, startPoint y: 327, endPoint x: 633, endPoint y: 327, distance: 29.2
click at [660, 327] on p "- Brazil Sao Paulo SL 1038 60% | 구운 견과와 초콜릿 향미를 표현합니다." at bounding box center [719, 334] width 405 height 38
click at [548, 324] on p "- Brazil Sao Paulo SL 1038 60% | 구운 견과와 초콜릿 향미를 표현합니다." at bounding box center [719, 334] width 405 height 38
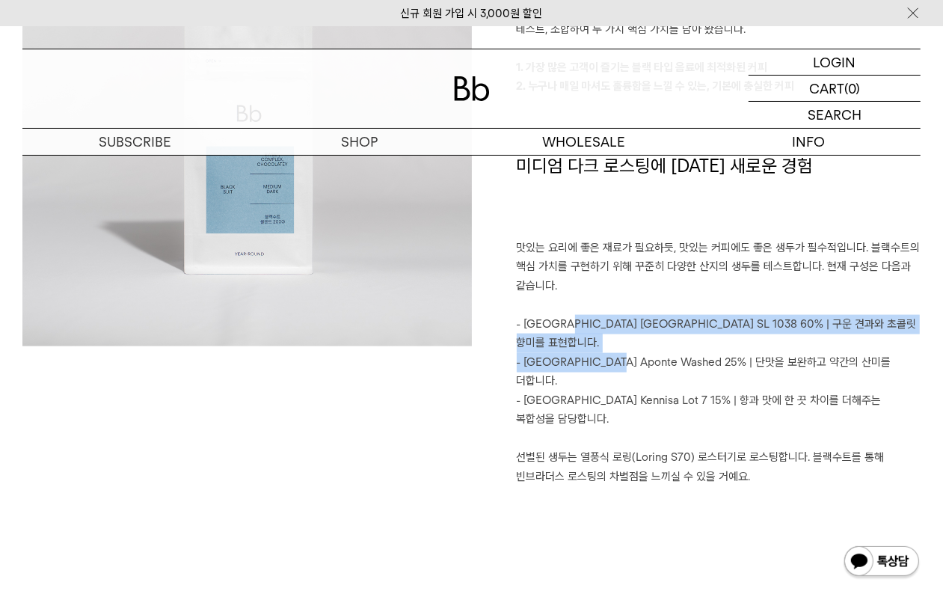
drag, startPoint x: 563, startPoint y: 327, endPoint x: 608, endPoint y: 344, distance: 48.1
click at [608, 344] on div "빈브라더스가 생각하는 이상적인 커피 싱글 오리진이 훌륭한 재료를 온전히 즐기는 방법이라면, 블렌드는 로스터리가 추구하는 지향점을 구현하여 제안…" at bounding box center [696, 201] width 449 height 609
click at [610, 322] on p "- Brazil Sao Paulo SL 1038 60% | 구운 견과와 초콜릿 향미를 표현합니다." at bounding box center [719, 334] width 405 height 38
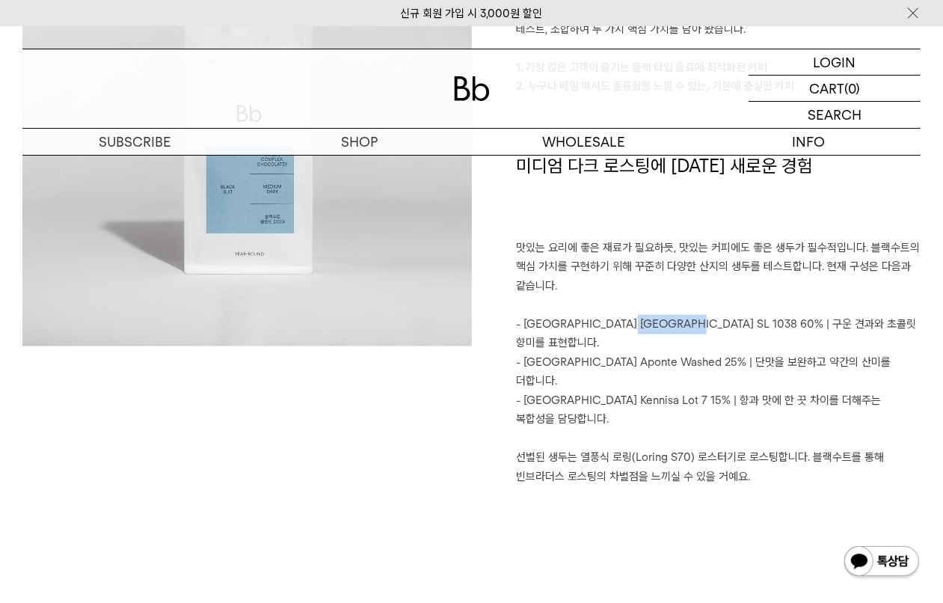
drag, startPoint x: 610, startPoint y: 324, endPoint x: 658, endPoint y: 323, distance: 47.9
click at [658, 323] on p "- Brazil Sao Paulo SL 1038 60% | 구운 견과와 초콜릿 향미를 표현합니다." at bounding box center [719, 334] width 405 height 38
drag, startPoint x: 659, startPoint y: 343, endPoint x: 616, endPoint y: 342, distance: 43.4
click at [616, 353] on p "- Colombia Aponte Washed 25% | 단맛을 보완하고 약간의 산미를 더합니다." at bounding box center [719, 372] width 405 height 38
click at [634, 486] on p at bounding box center [719, 495] width 405 height 19
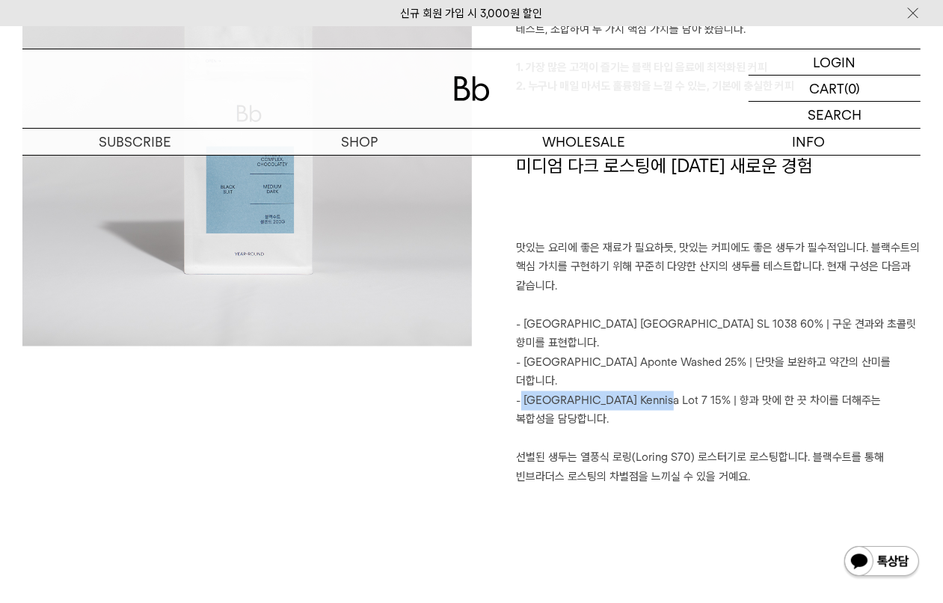
drag, startPoint x: 639, startPoint y: 359, endPoint x: 520, endPoint y: 364, distance: 119.8
click at [520, 391] on p "- Ethiopia Kennisa Lot 7 15% | 향과 맛에 한 끗 차이를 더해주는 복합성을 담당합니다." at bounding box center [719, 410] width 405 height 38
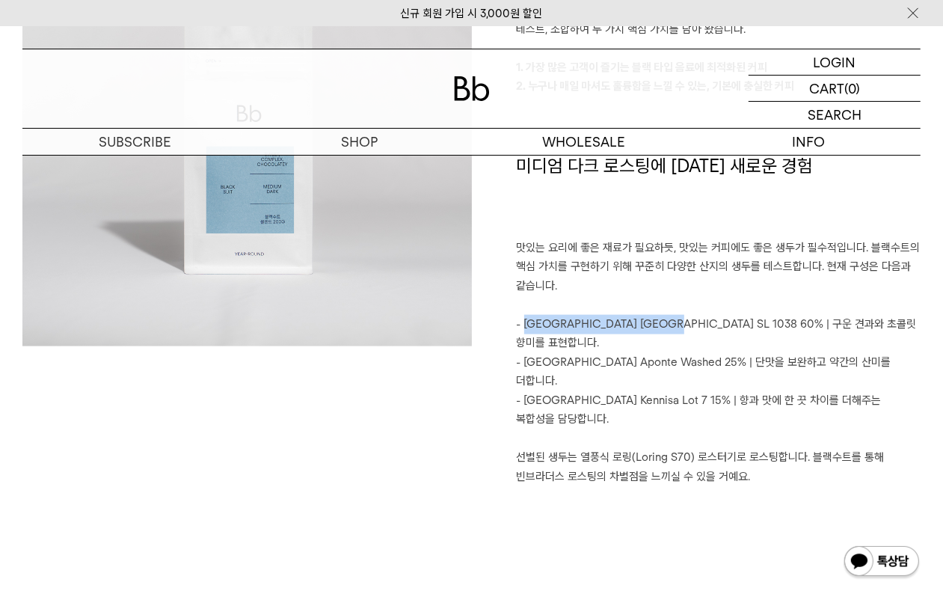
drag, startPoint x: 525, startPoint y: 324, endPoint x: 643, endPoint y: 320, distance: 118.2
click at [643, 320] on p "- Brazil Sao Paulo SL 1038 60% | 구운 견과와 초콜릿 향미를 표현합니다." at bounding box center [719, 334] width 405 height 38
drag, startPoint x: 615, startPoint y: 378, endPoint x: 613, endPoint y: 389, distance: 10.6
click at [613, 429] on p at bounding box center [719, 438] width 405 height 19
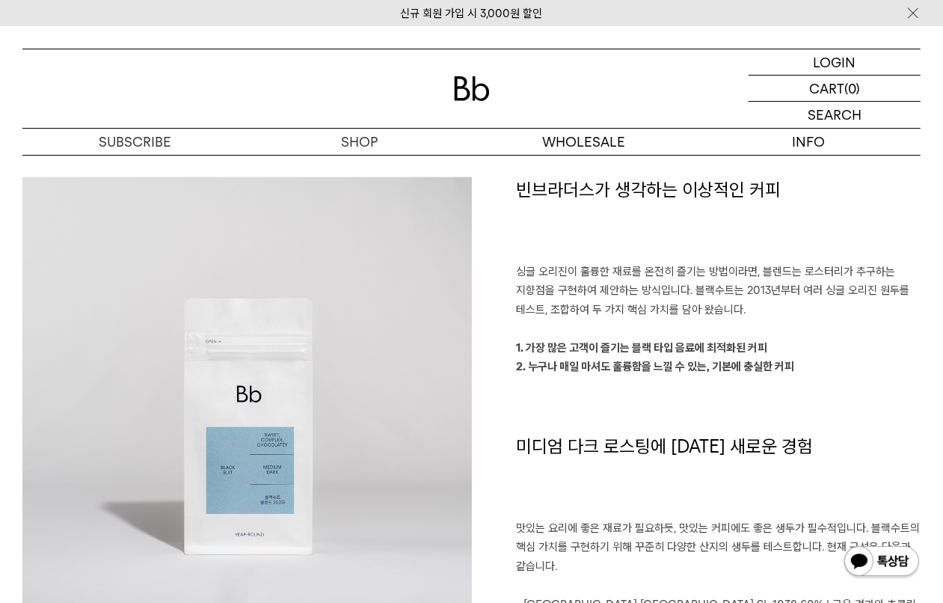
scroll to position [1161, 0]
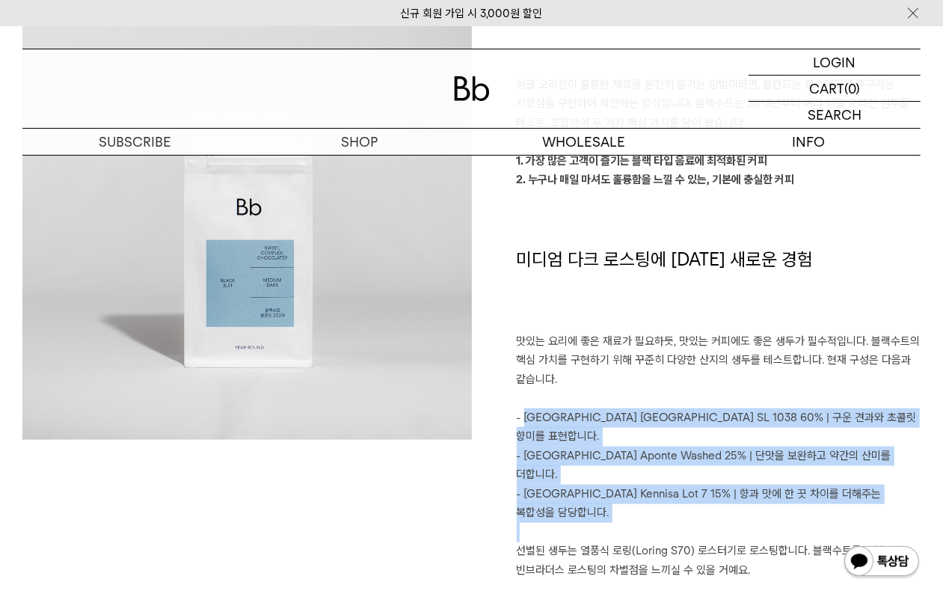
drag, startPoint x: 526, startPoint y: 414, endPoint x: 693, endPoint y: 456, distance: 172.9
click at [693, 466] on div "빈브라더스가 생각하는 이상적인 커피 싱글 오리진이 훌륭한 재료를 온전히 즐기는 방법이라면, 블렌드는 로스터리가 추구하는 지향점을 구현하여 제안…" at bounding box center [696, 294] width 449 height 609
click at [692, 485] on p "- Ethiopia Kennisa Lot 7 15% | 향과 맛에 한 끗 차이를 더해주는 복합성을 담당합니다." at bounding box center [719, 504] width 405 height 38
click at [626, 485] on p "- Ethiopia Kennisa Lot 7 15% | 향과 맛에 한 끗 차이를 더해주는 복합성을 담당합니다." at bounding box center [719, 504] width 405 height 38
drag, startPoint x: 604, startPoint y: 465, endPoint x: 595, endPoint y: 464, distance: 8.4
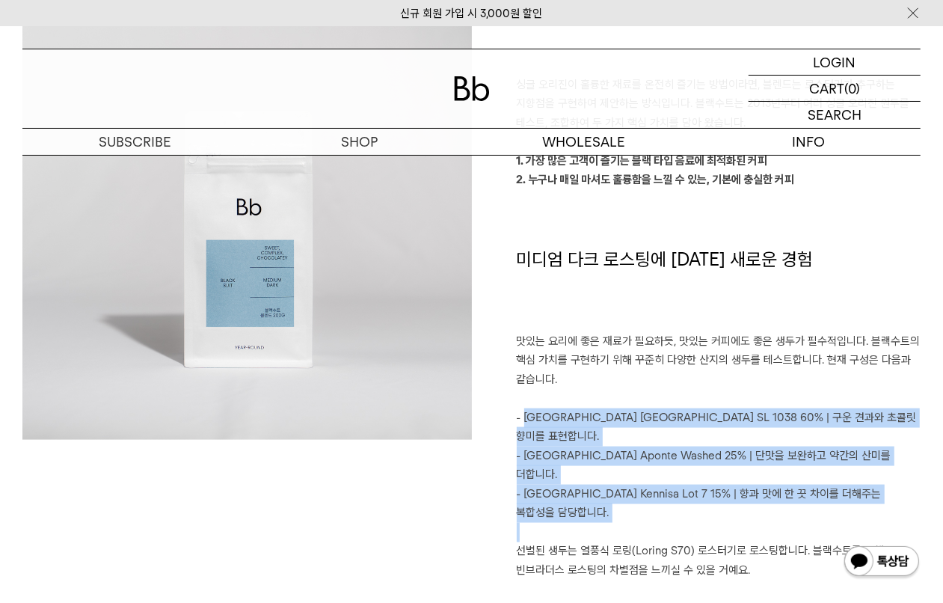
click at [603, 464] on div "빈브라더스가 생각하는 이상적인 커피 싱글 오리진이 훌륭한 재료를 온전히 즐기는 방법이라면, 블렌드는 로스터리가 추구하는 지향점을 구현하여 제안…" at bounding box center [696, 294] width 449 height 609
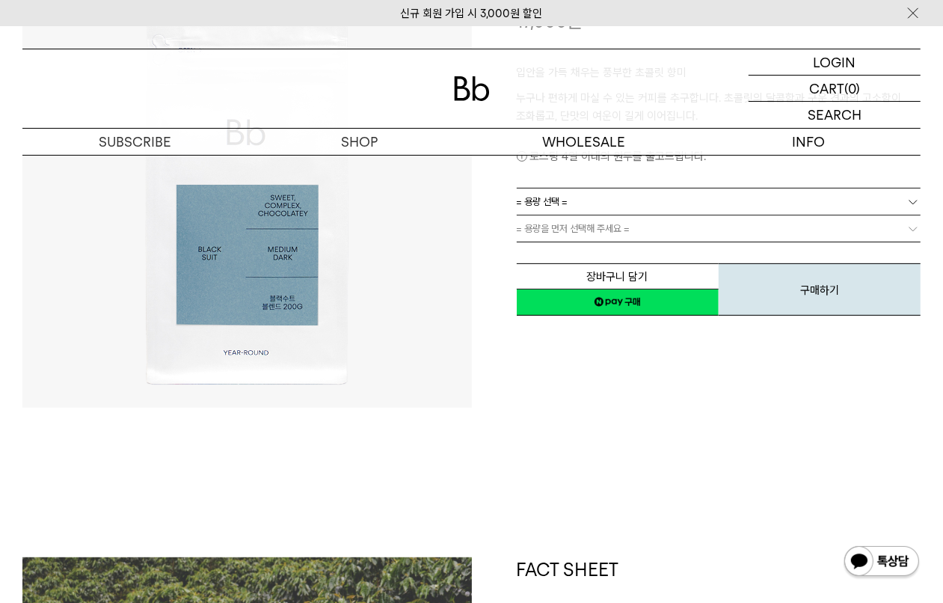
scroll to position [413, 0]
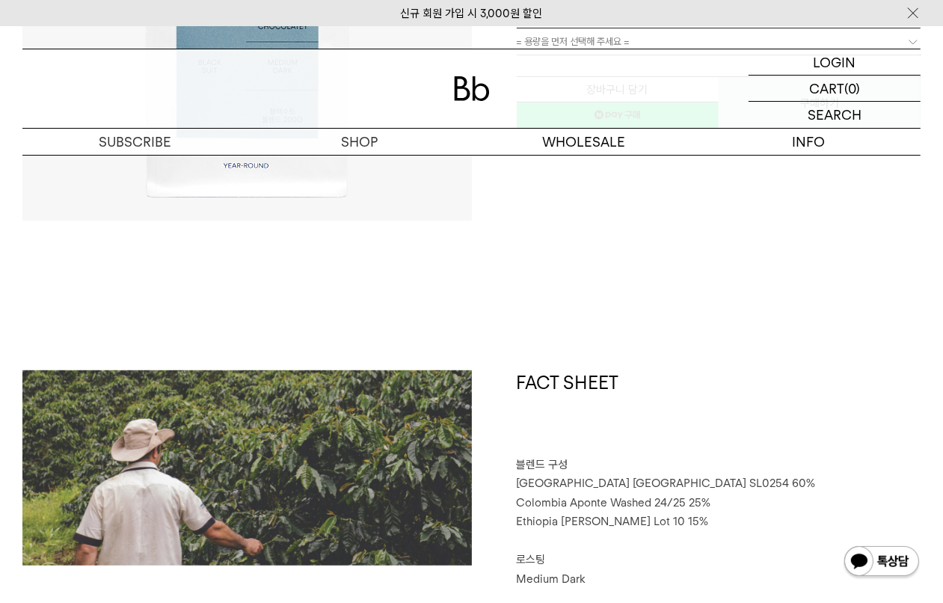
click at [540, 469] on span "블렌드 구성" at bounding box center [543, 464] width 52 height 13
click at [526, 469] on span "블렌드 구성" at bounding box center [543, 464] width 52 height 13
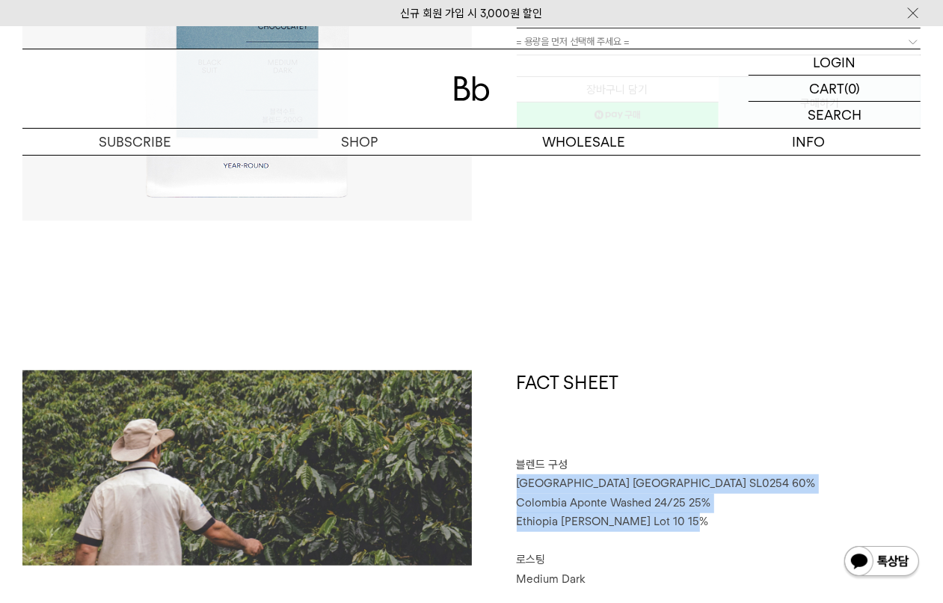
drag, startPoint x: 517, startPoint y: 482, endPoint x: 681, endPoint y: 527, distance: 170.5
click at [684, 526] on div "FACT SHEET 블렌드 구성 Brazil Sao Paulo SL0254 60% Colombia Aponte Washed 24/25 25% …" at bounding box center [696, 479] width 449 height 218
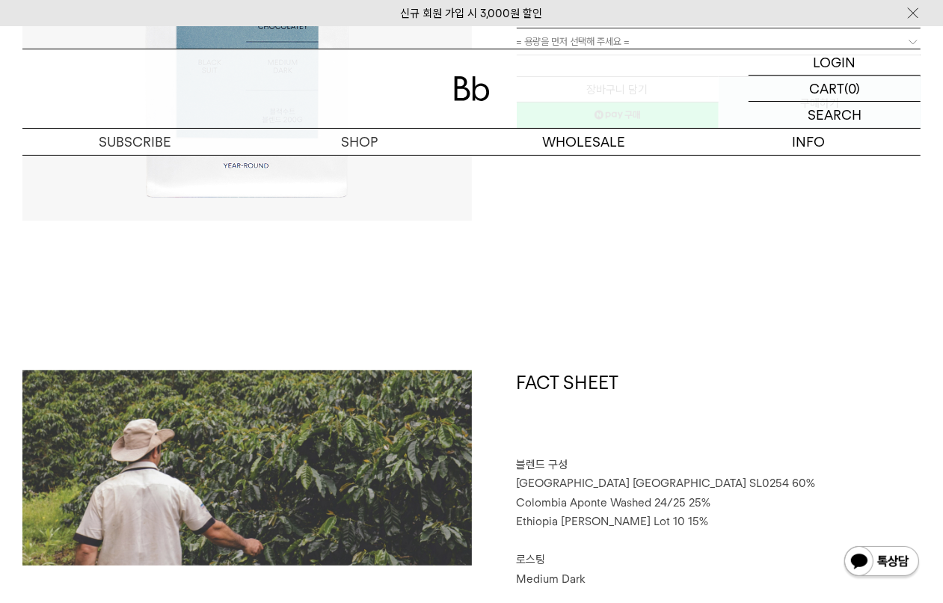
drag, startPoint x: 669, startPoint y: 544, endPoint x: 664, endPoint y: 532, distance: 13.8
click at [666, 543] on p "⠀" at bounding box center [719, 541] width 405 height 19
drag, startPoint x: 520, startPoint y: 525, endPoint x: 616, endPoint y: 520, distance: 95.9
click at [616, 520] on span "Ethiopia Genji Challa Lot 10 15%" at bounding box center [613, 521] width 192 height 13
click at [648, 451] on h1 "FACT SHEET" at bounding box center [719, 412] width 405 height 85
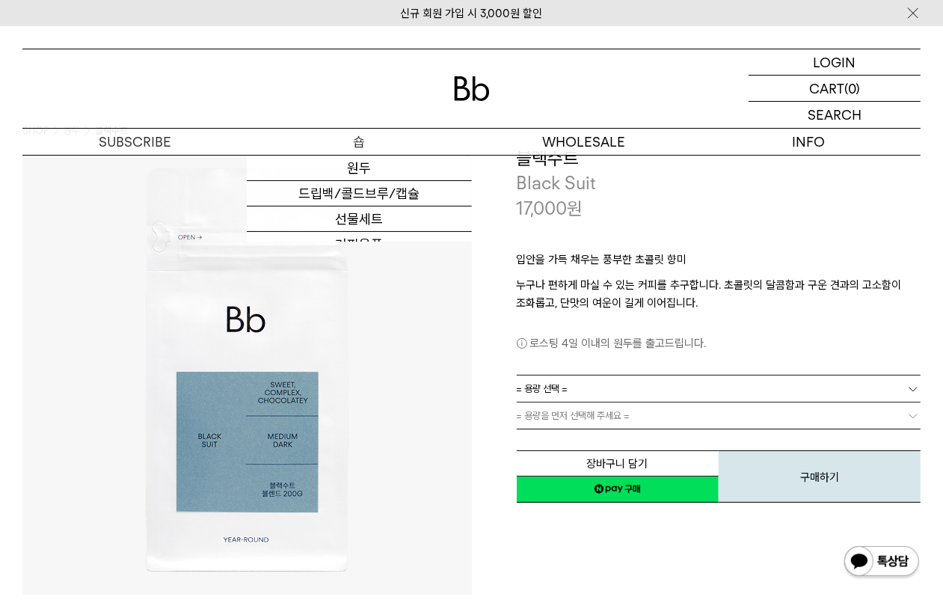
scroll to position [0, 0]
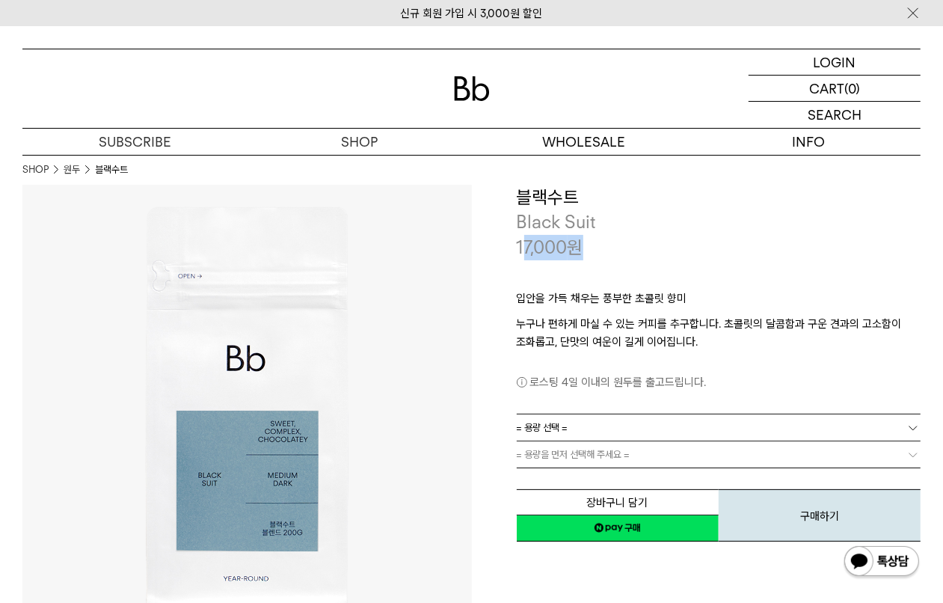
drag, startPoint x: 524, startPoint y: 236, endPoint x: 621, endPoint y: 245, distance: 97.0
click at [617, 245] on div "17,000 원" at bounding box center [719, 247] width 405 height 25
click at [690, 244] on div "17,000 원" at bounding box center [719, 247] width 405 height 25
click at [98, 270] on img at bounding box center [246, 409] width 449 height 449
click at [814, 319] on p "누구나 편하게 마실 수 있는 커피를 추구합니다. 초콜릿의 달콤함과 구운 견과의 고소함이 조화롭고, 단맛의 여운이 길게 이어집니다." at bounding box center [719, 333] width 405 height 36
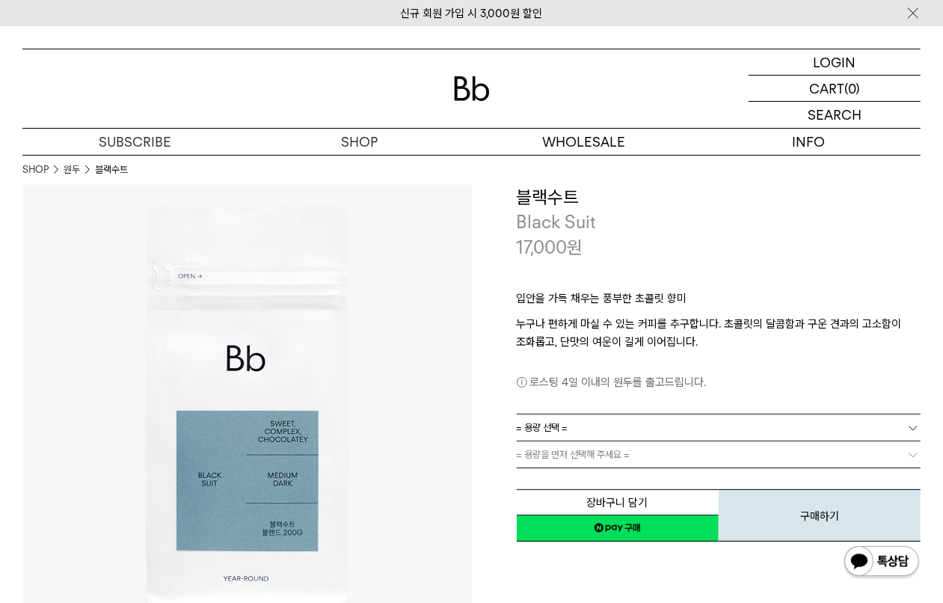
scroll to position [93, 0]
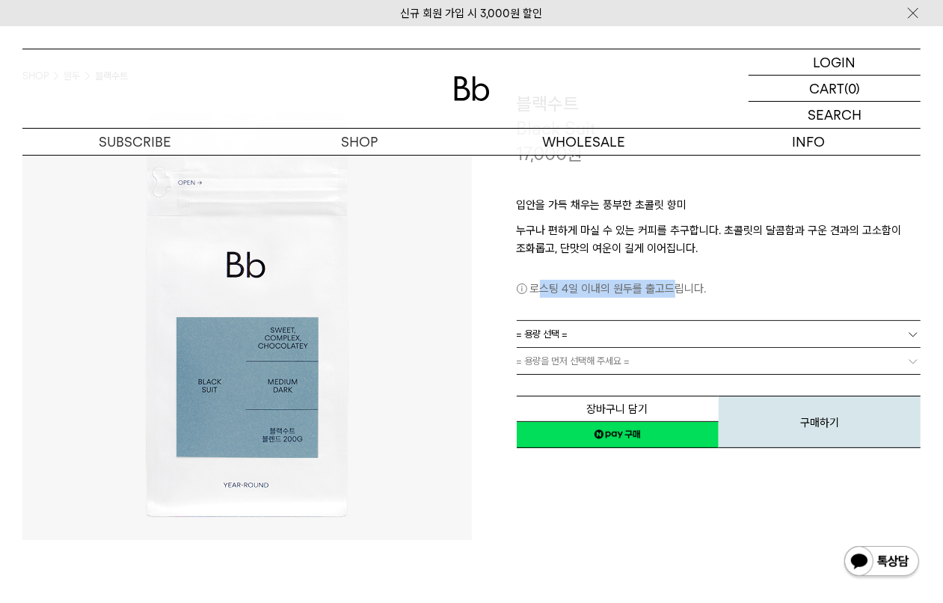
drag, startPoint x: 542, startPoint y: 292, endPoint x: 690, endPoint y: 295, distance: 148.1
click at [684, 294] on p "로스팅 4일 이내의 원두를 출고드립니다." at bounding box center [719, 289] width 405 height 18
click at [690, 295] on p "로스팅 4일 이내의 원두를 출고드립니다." at bounding box center [719, 289] width 405 height 18
click at [651, 337] on link "= 용량 선택 =" at bounding box center [719, 334] width 405 height 26
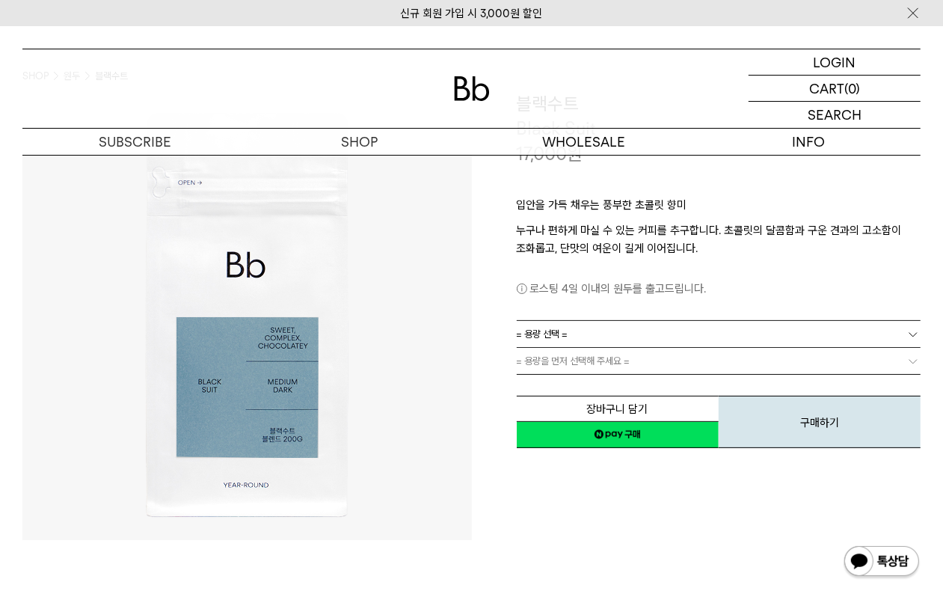
scroll to position [0, 0]
